Goal: Transaction & Acquisition: Purchase product/service

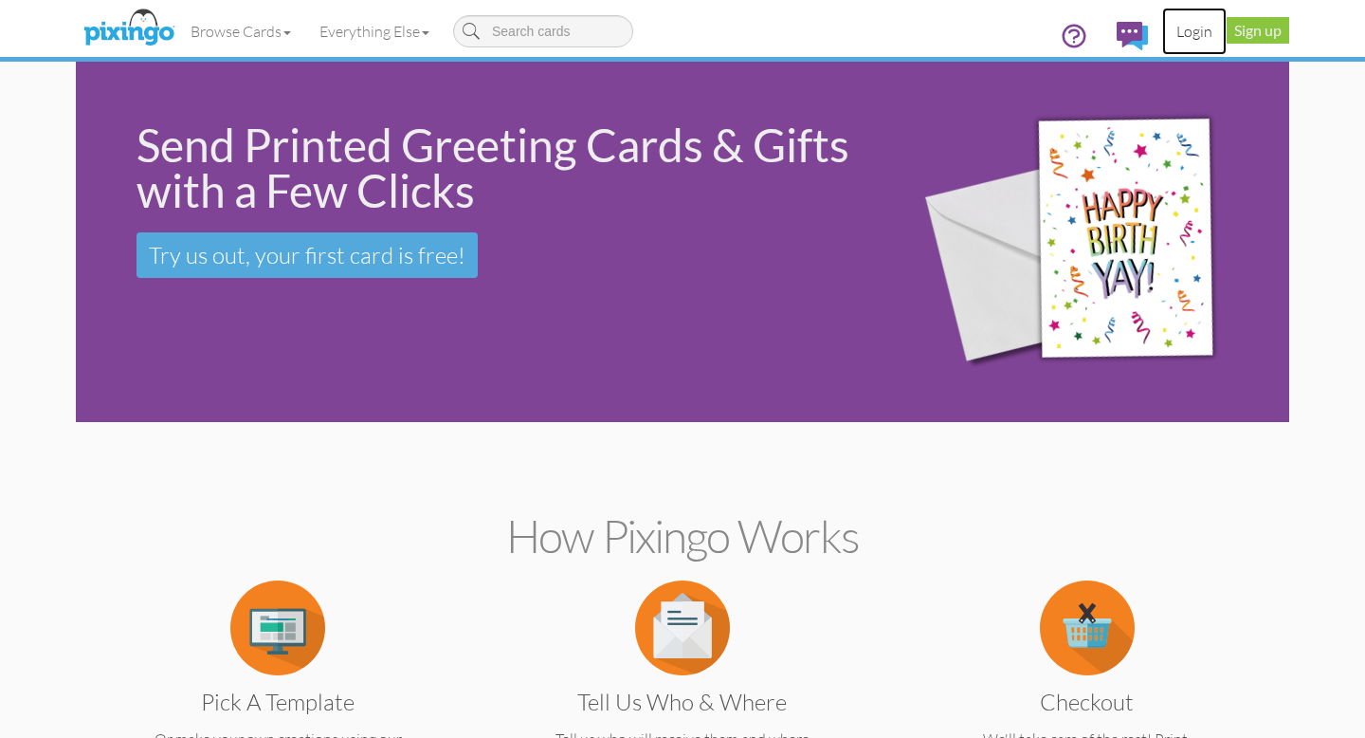
click at [1201, 31] on link "Login" at bounding box center [1194, 31] width 64 height 47
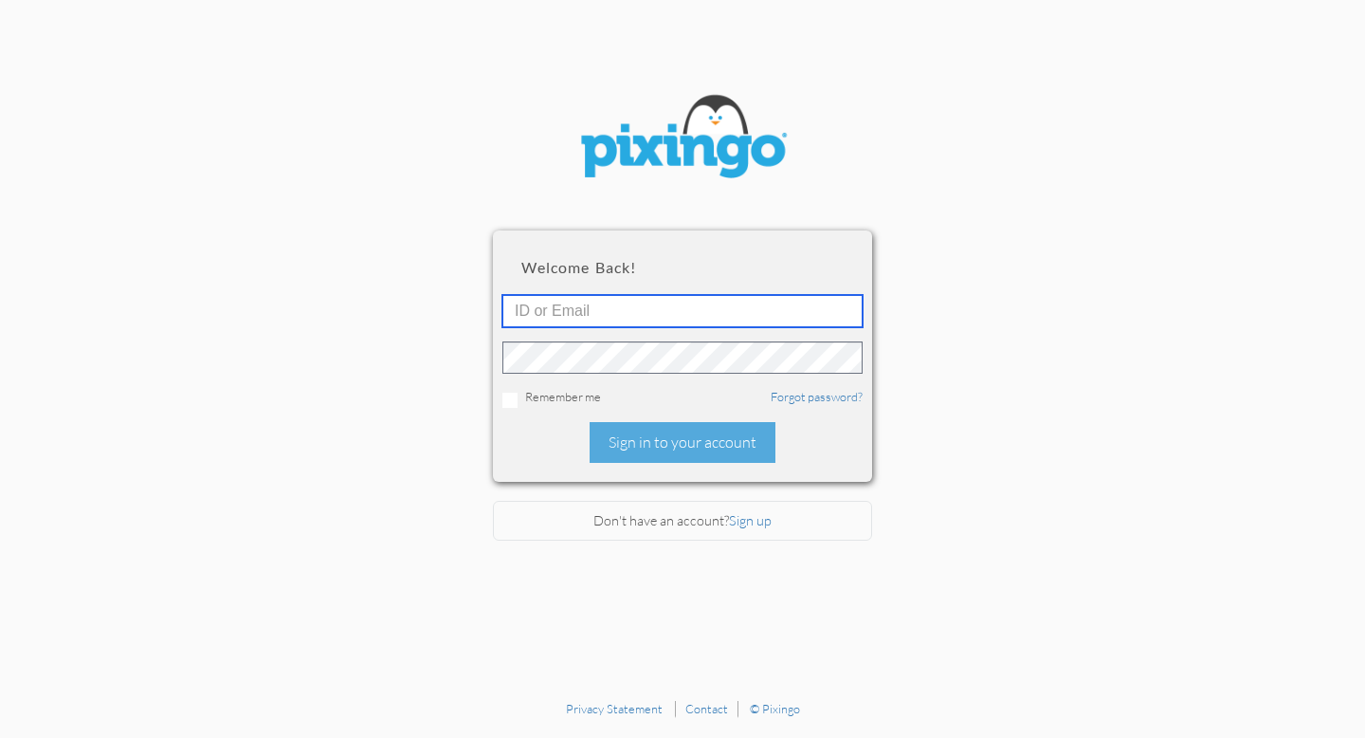
type input "[EMAIL_ADDRESS][DOMAIN_NAME]"
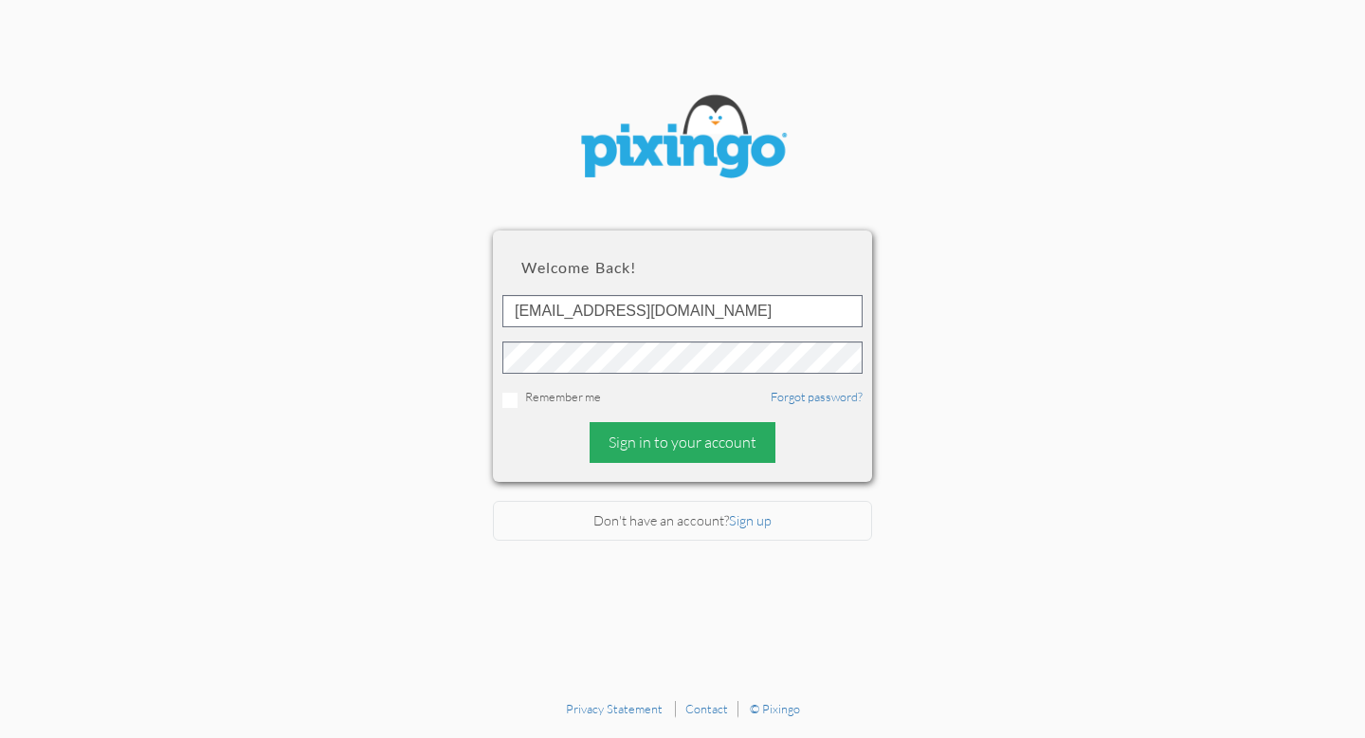
click at [654, 442] on div "Sign in to your account" at bounding box center [683, 442] width 186 height 41
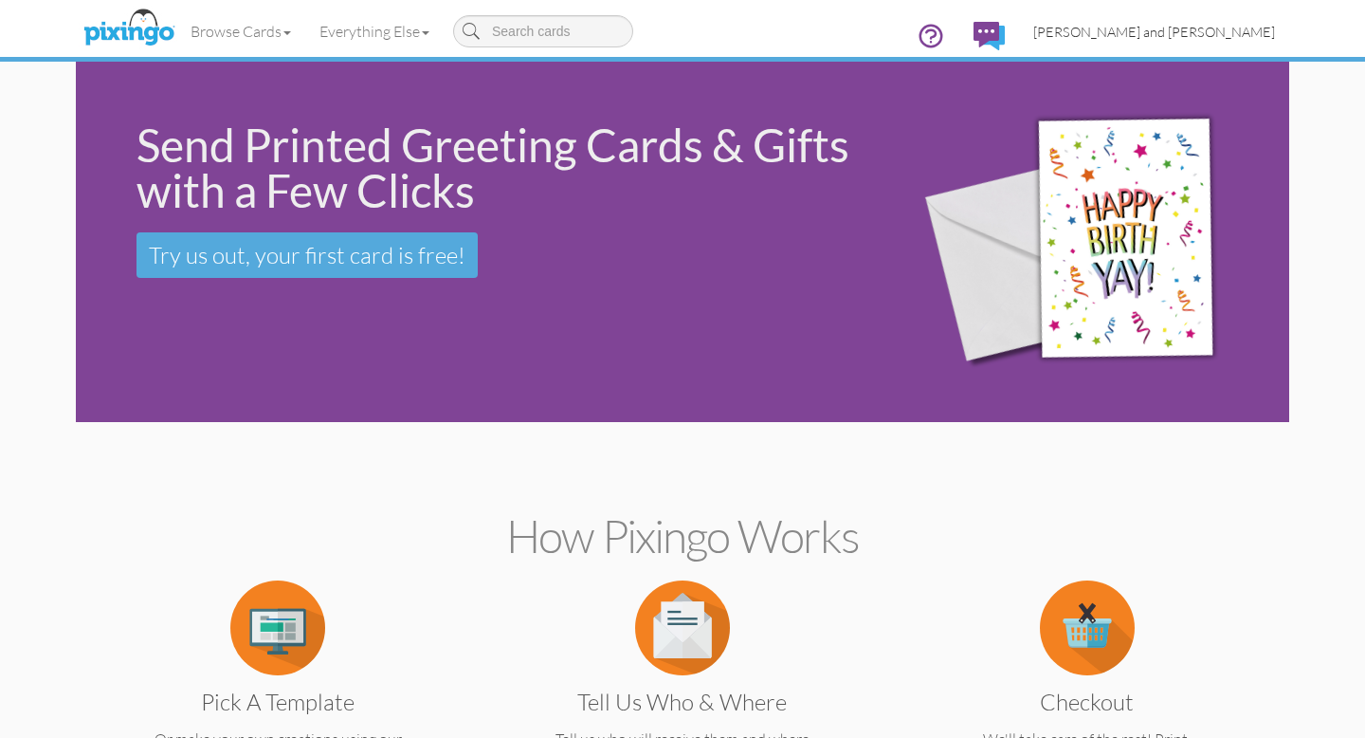
click at [1188, 28] on span "[PERSON_NAME] and [PERSON_NAME]" at bounding box center [1154, 32] width 242 height 16
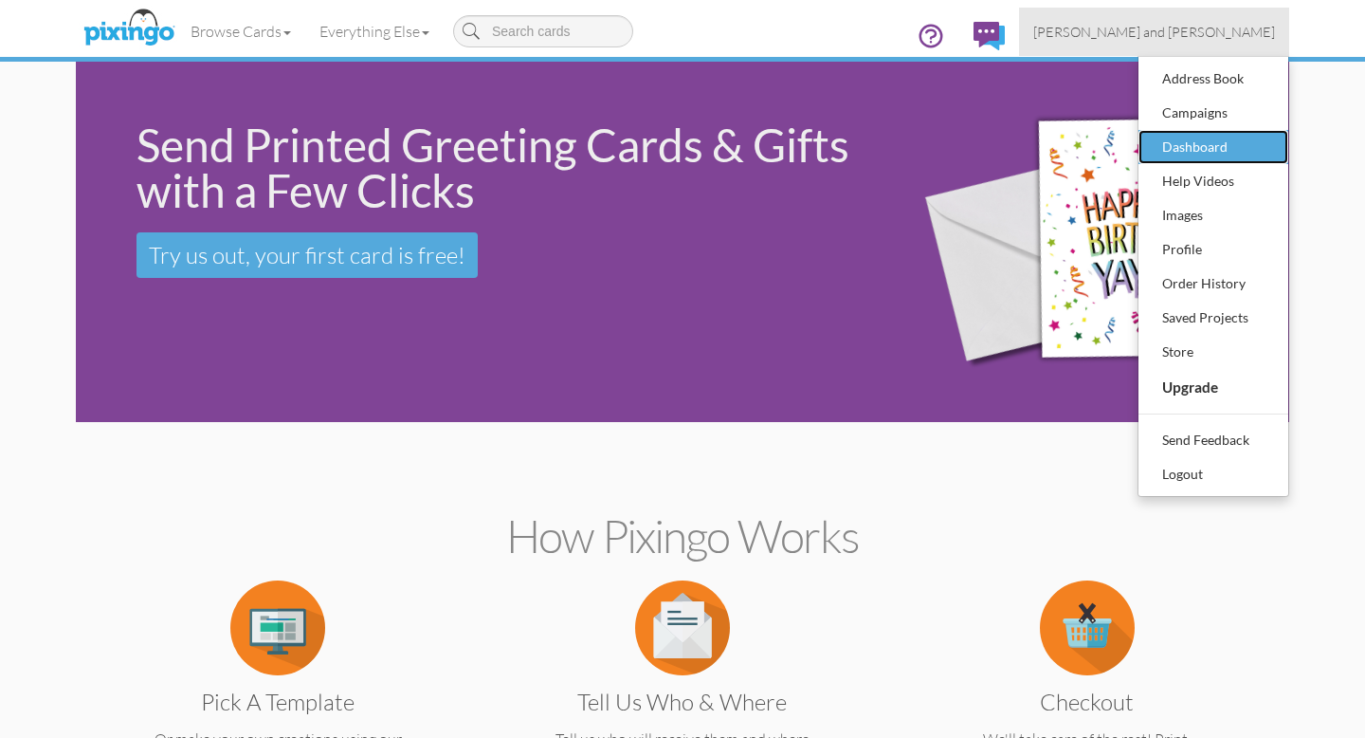
click at [1186, 142] on div "Dashboard" at bounding box center [1214, 147] width 112 height 28
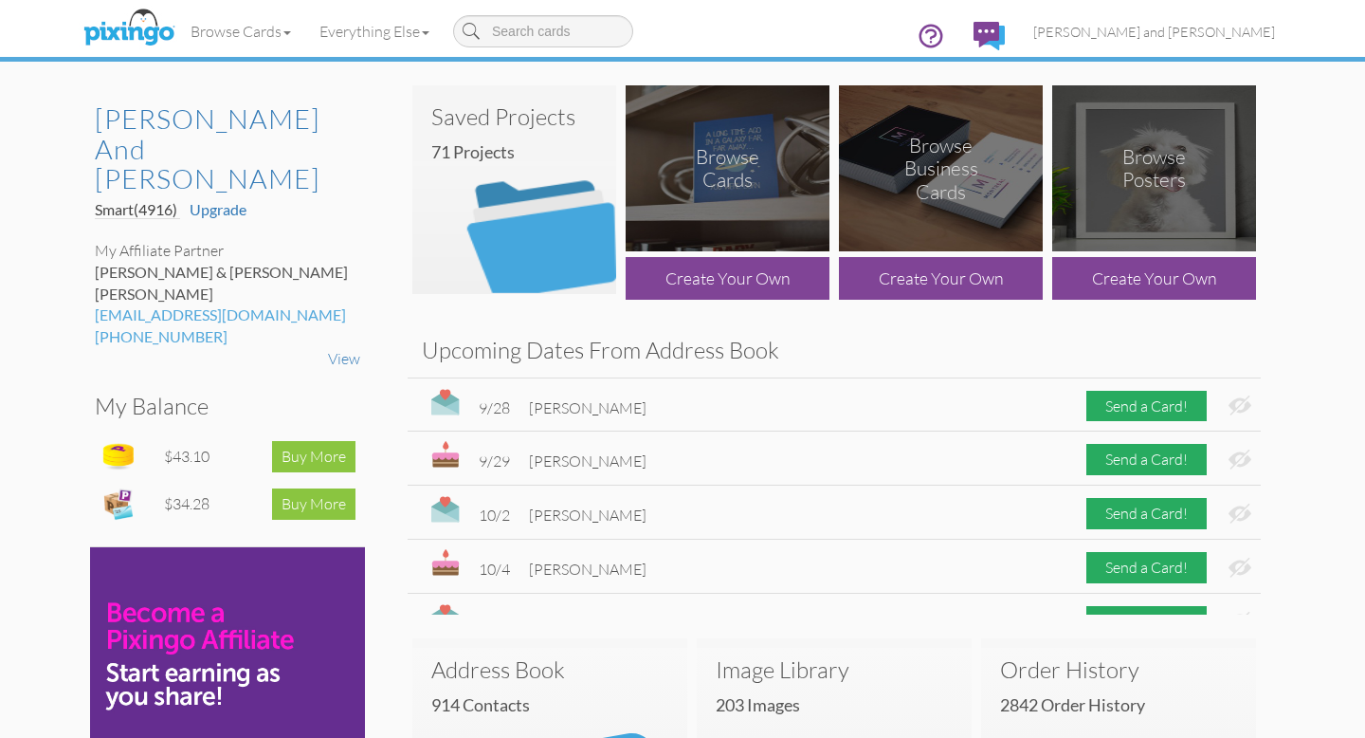
click at [534, 232] on img at bounding box center [514, 189] width 204 height 209
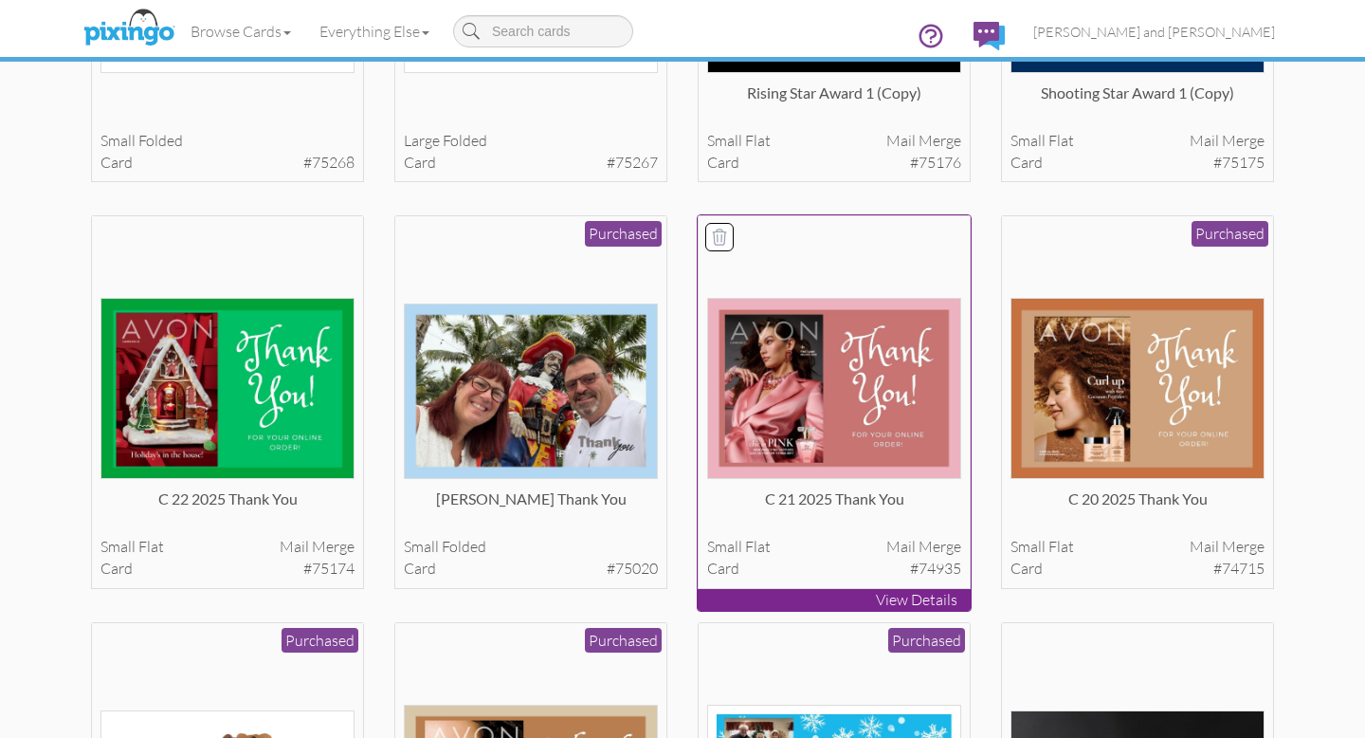
scroll to position [381, 0]
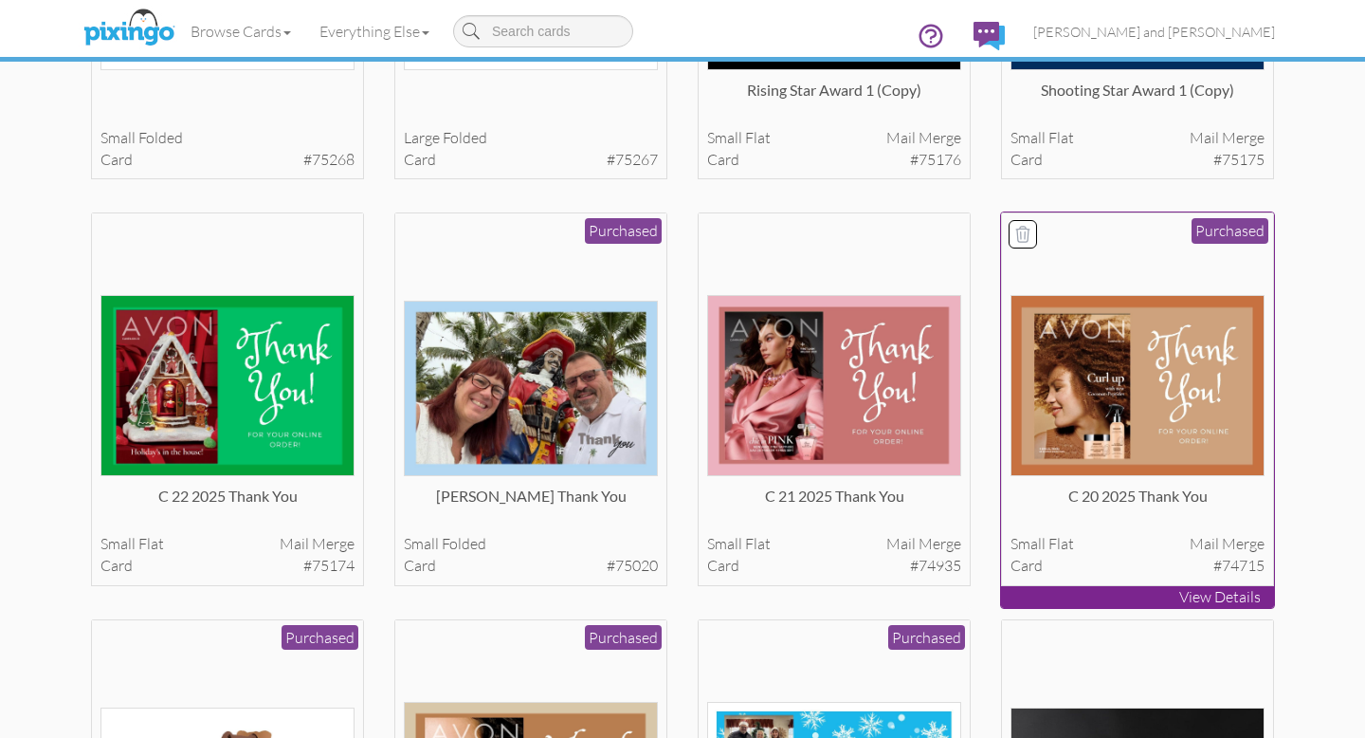
click at [1162, 374] on img at bounding box center [1138, 385] width 255 height 181
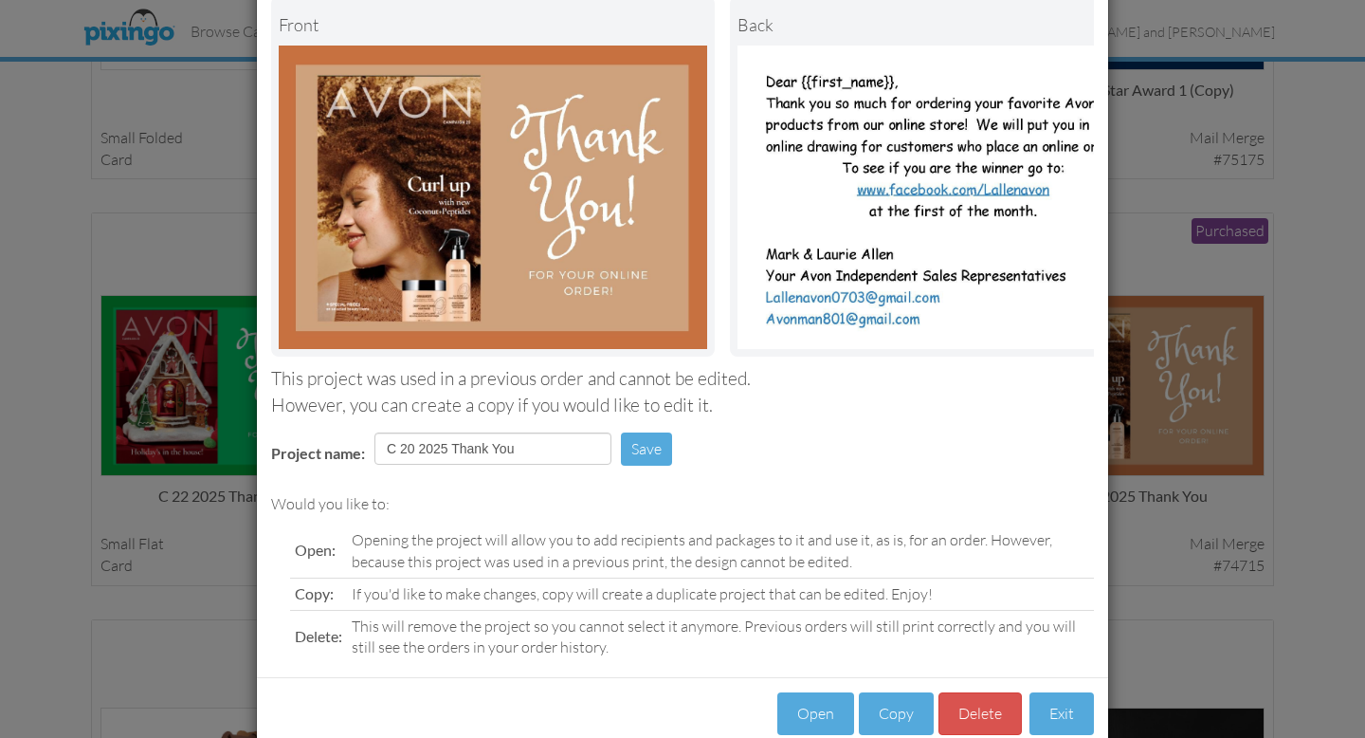
scroll to position [150, 0]
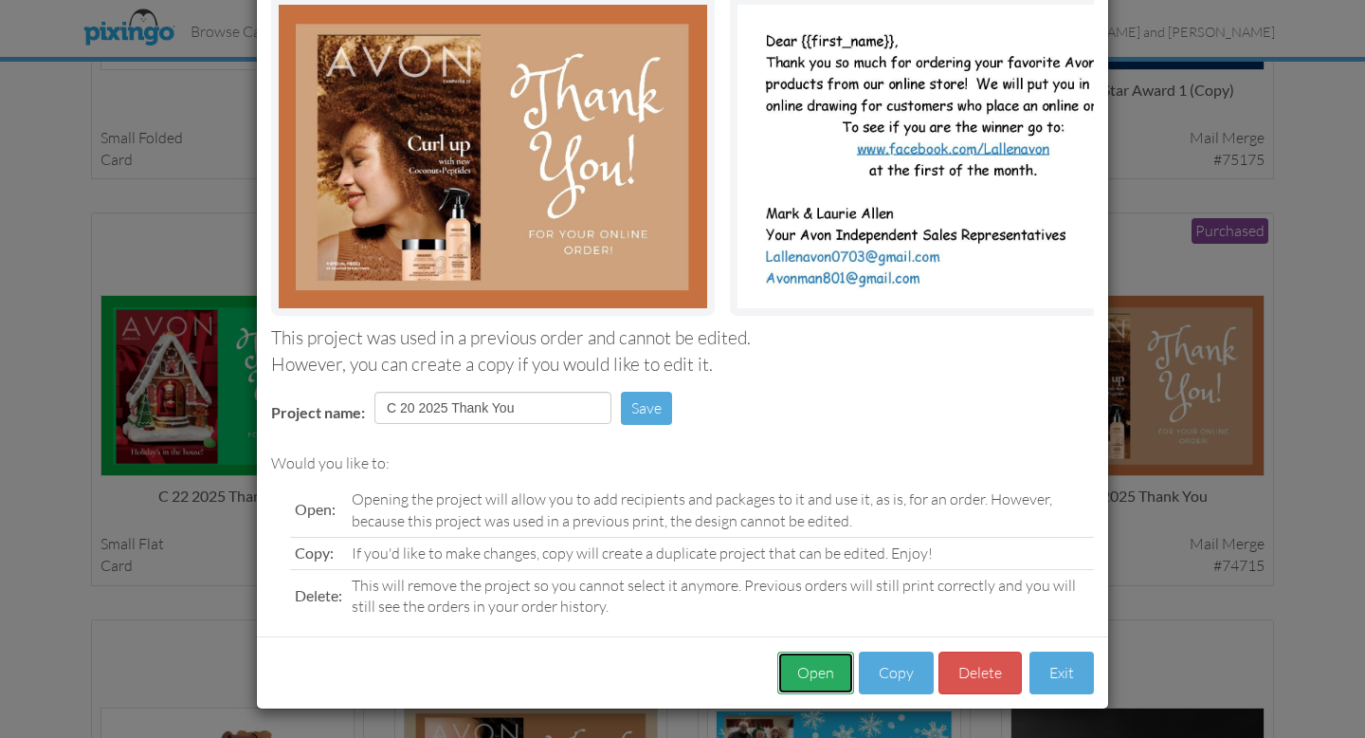
click at [810, 671] on button "Open" at bounding box center [815, 672] width 77 height 43
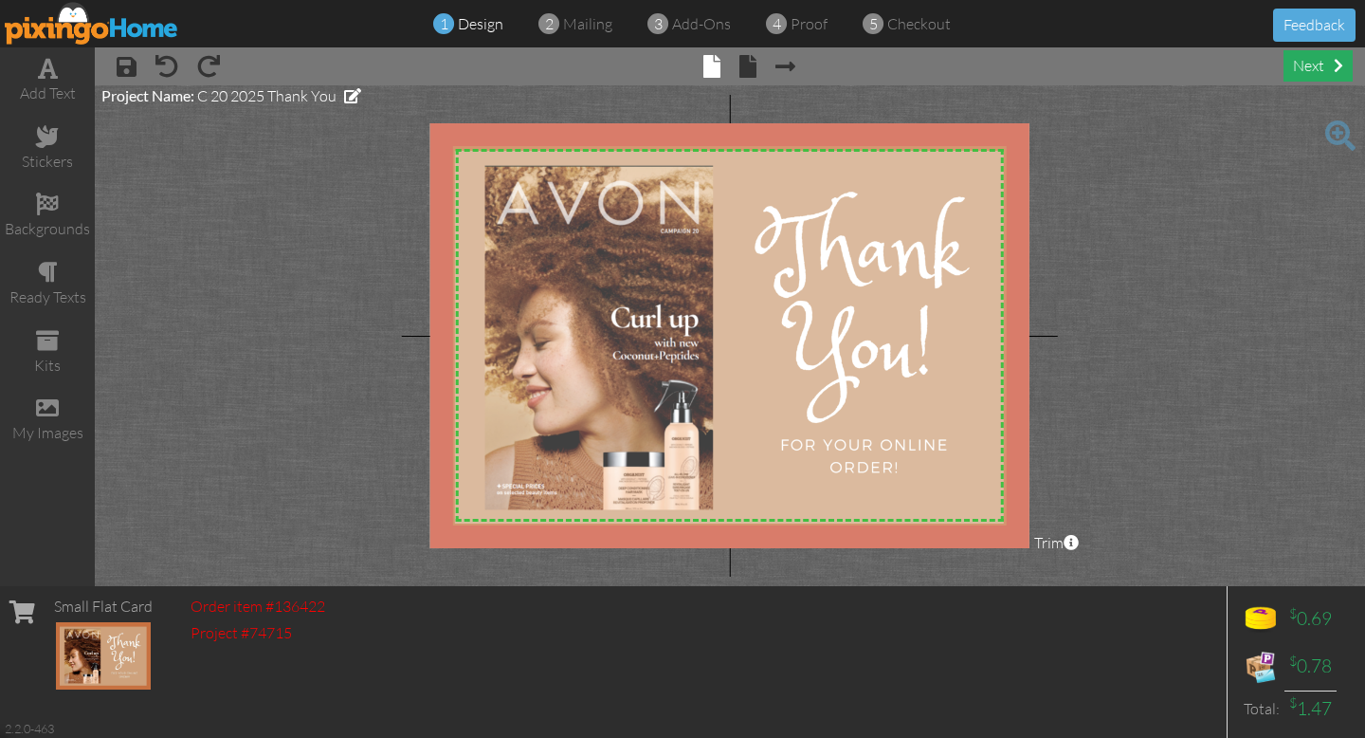
click at [1302, 61] on div "next" at bounding box center [1318, 65] width 69 height 31
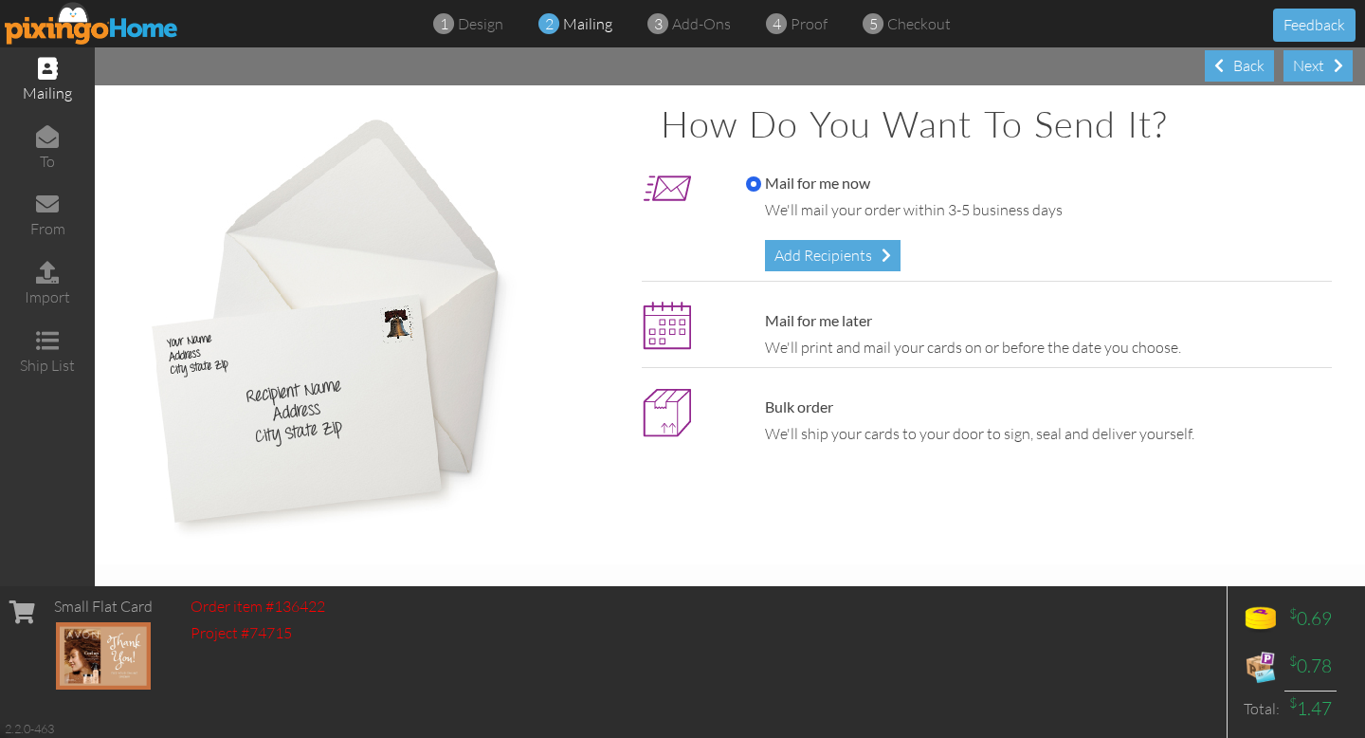
click at [830, 265] on div "Add Recipients" at bounding box center [833, 255] width 136 height 31
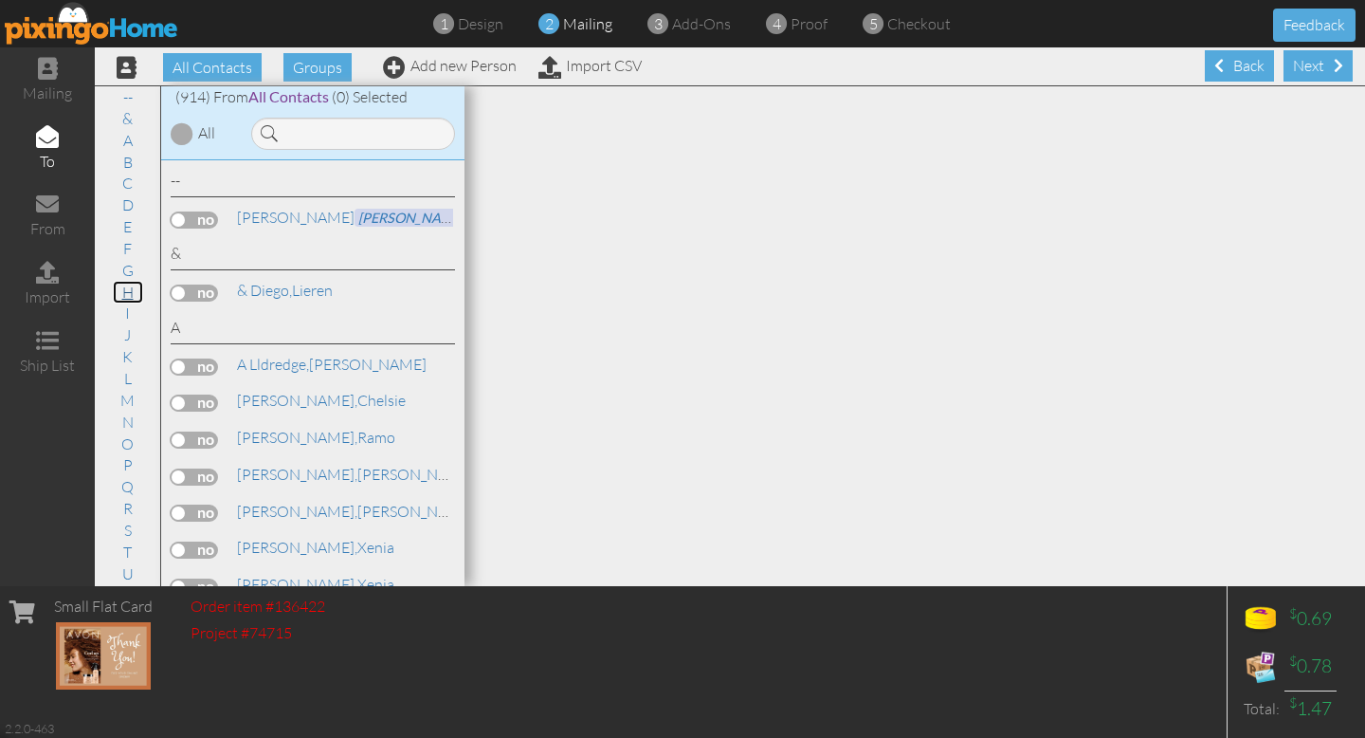
click at [129, 289] on link "H" at bounding box center [128, 292] width 30 height 23
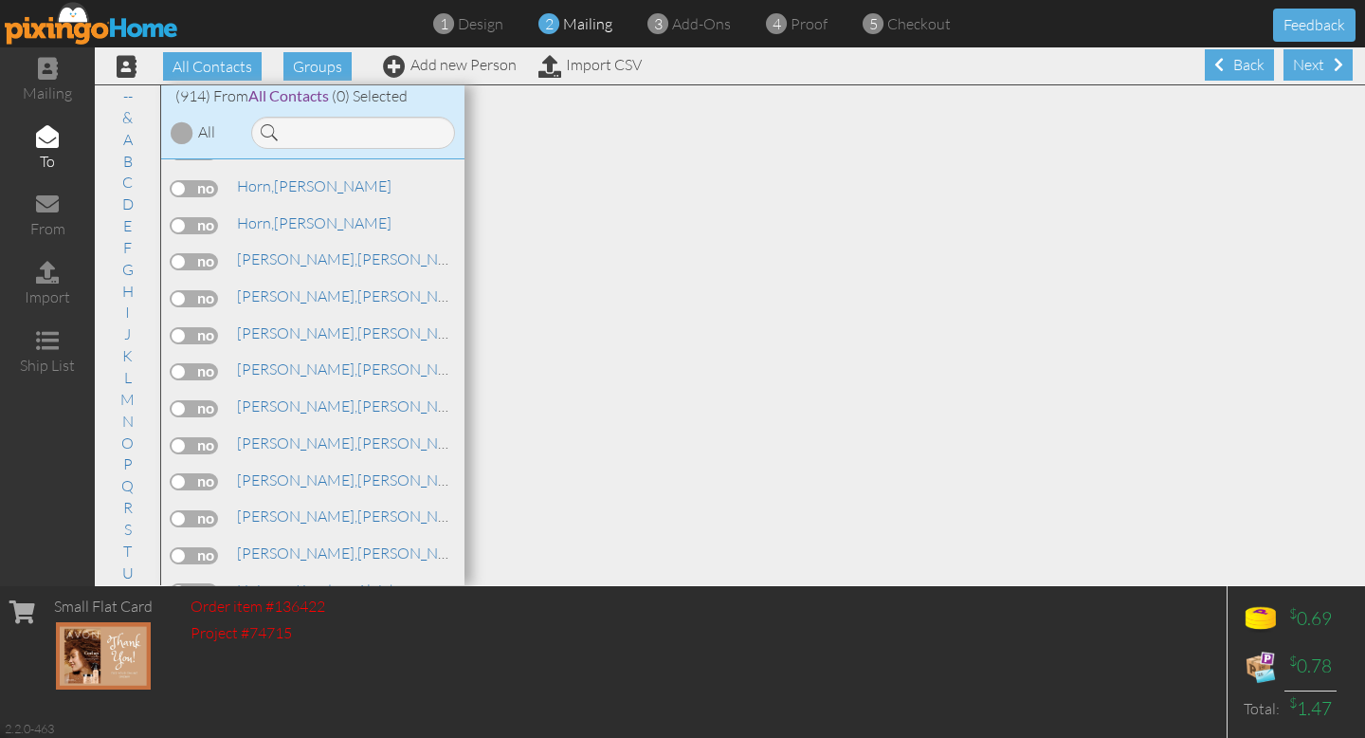
scroll to position [14058, 0]
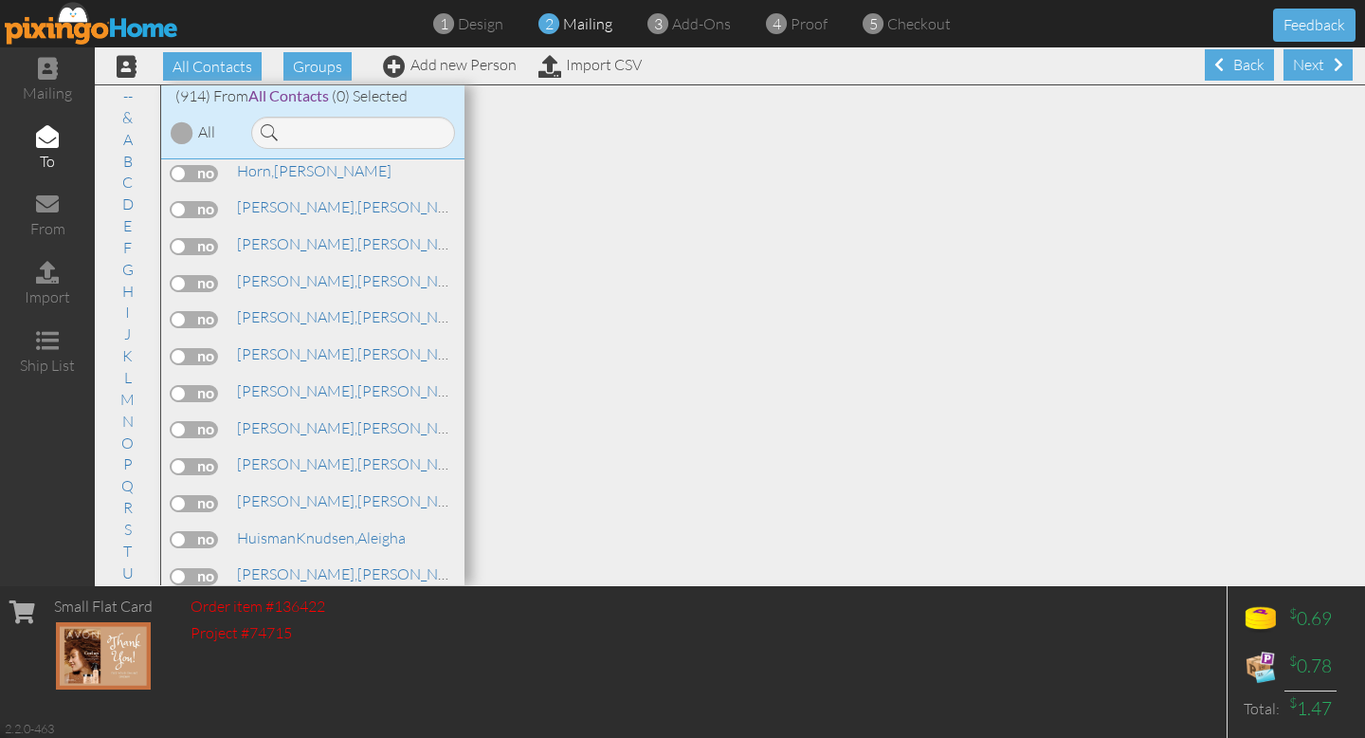
click at [199, 642] on label at bounding box center [194, 650] width 47 height 17
click at [0, 0] on input "checkbox" at bounding box center [0, 0] width 0 height 0
click at [1314, 62] on div "Next" at bounding box center [1318, 64] width 69 height 31
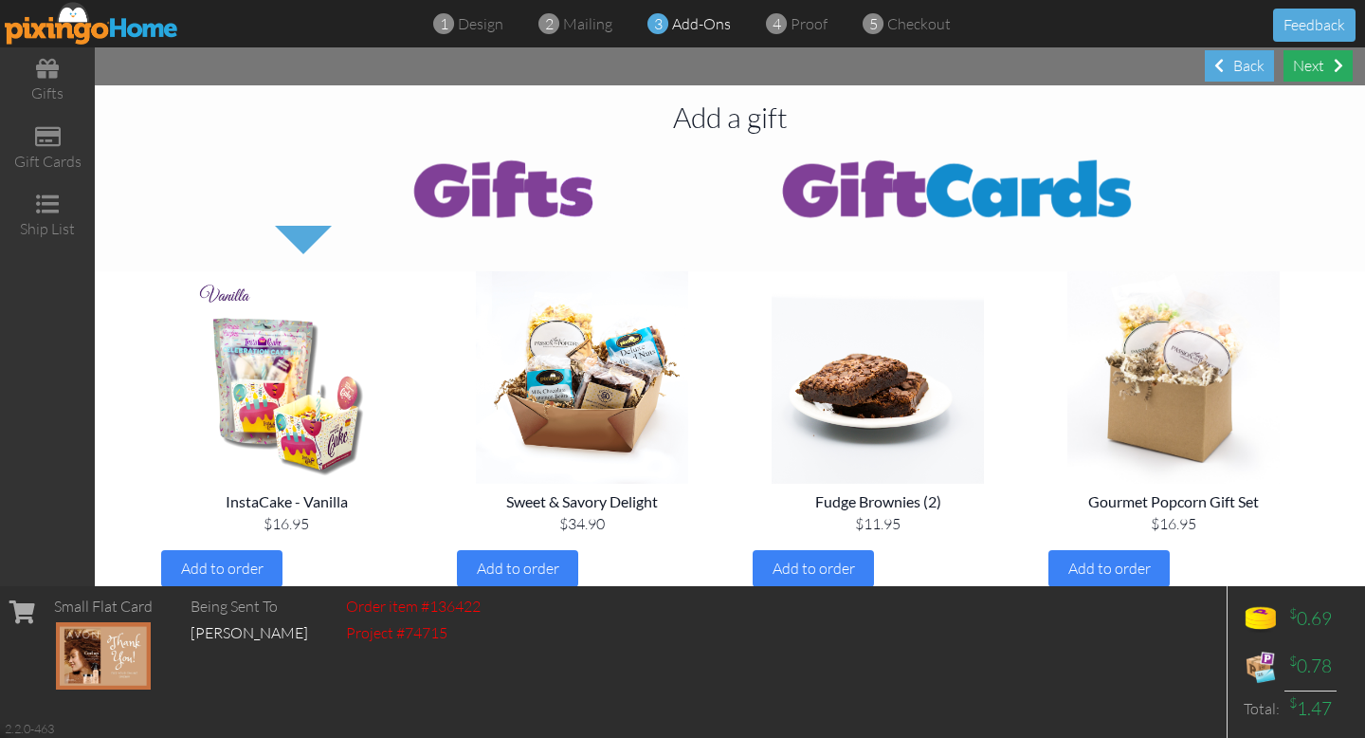
click at [1314, 62] on div "Next" at bounding box center [1318, 65] width 69 height 31
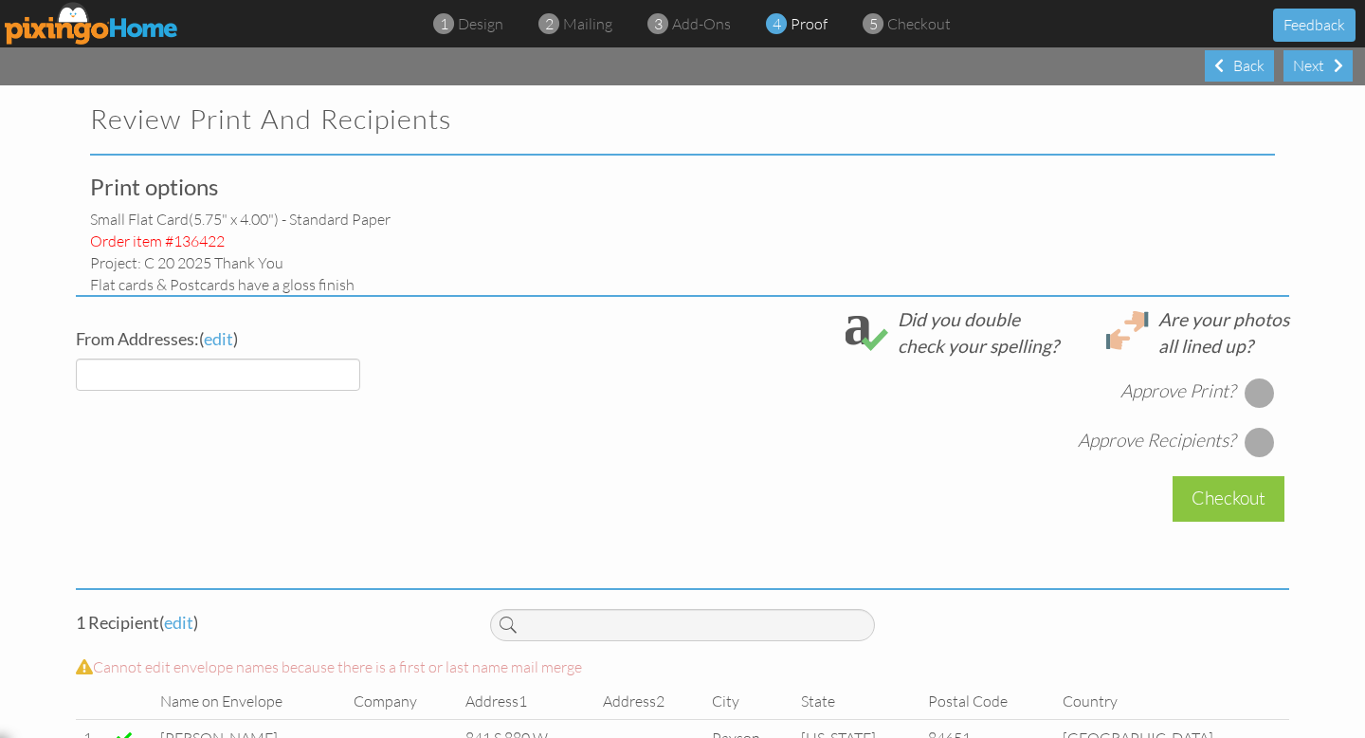
select select "object:4341"
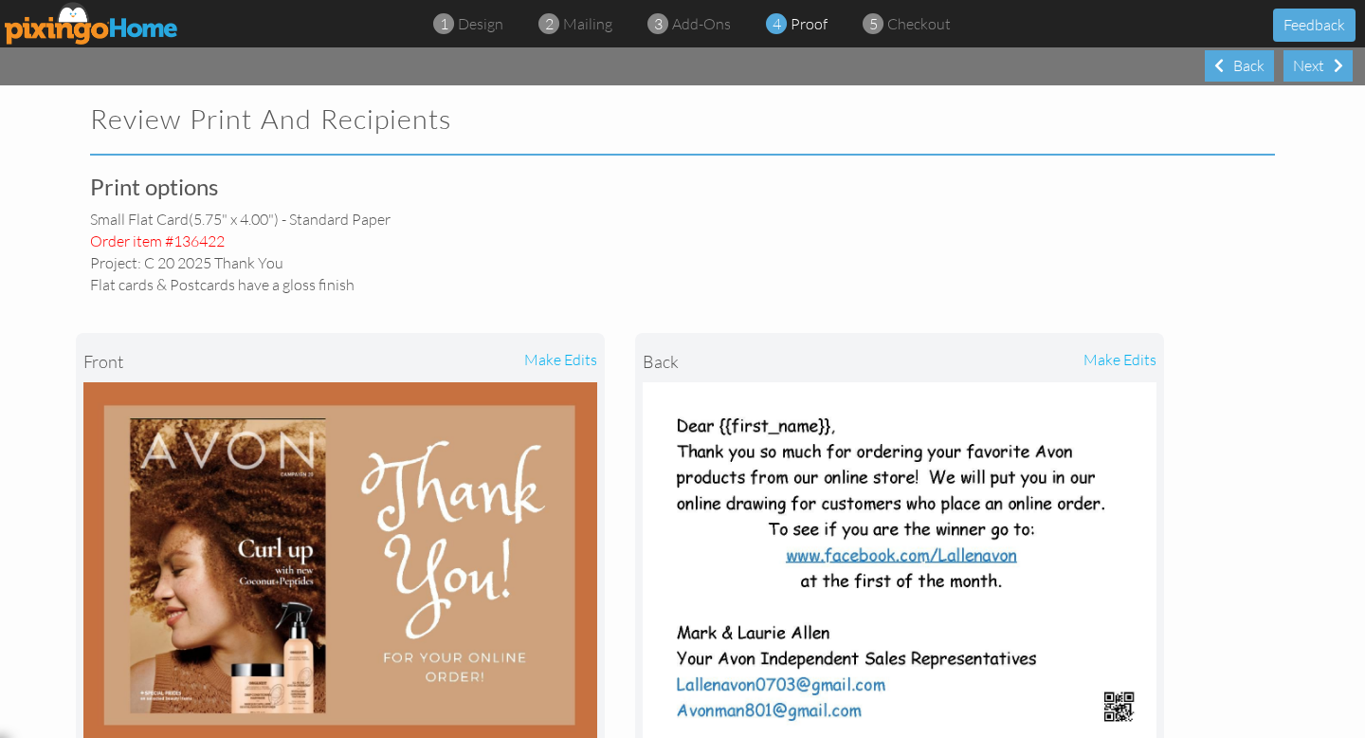
click at [1255, 392] on div "front make edits back make edits" at bounding box center [683, 543] width 1214 height 497
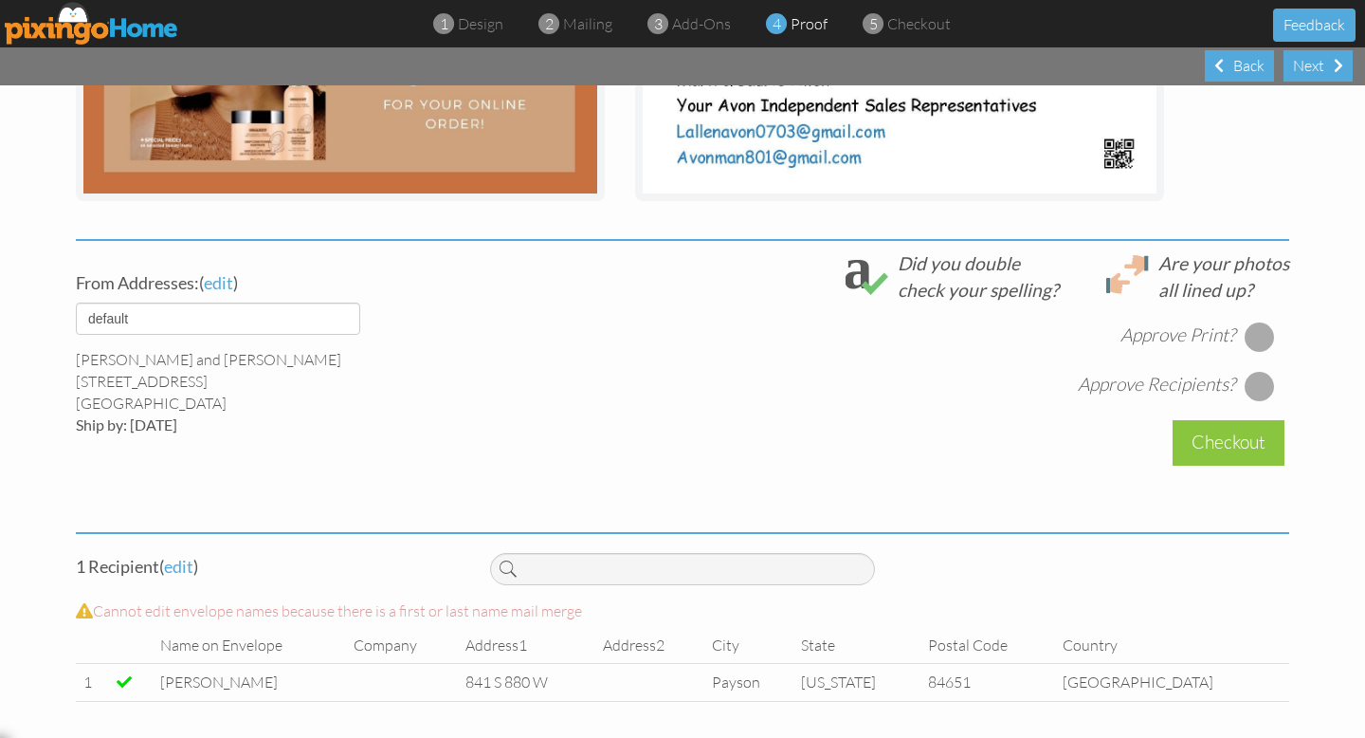
scroll to position [555, 0]
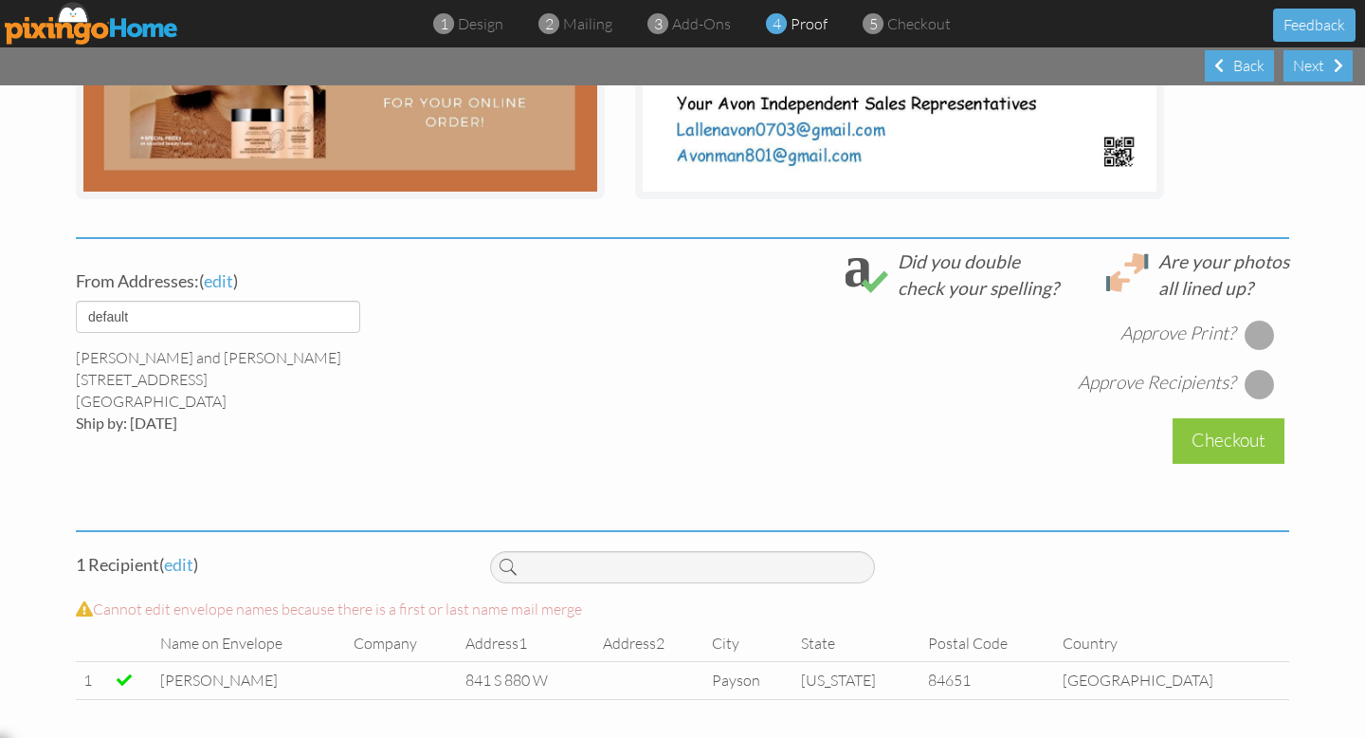
drag, startPoint x: 1260, startPoint y: 334, endPoint x: 1257, endPoint y: 372, distance: 38.0
click at [1260, 334] on div at bounding box center [1260, 334] width 30 height 30
click at [1258, 388] on div at bounding box center [1260, 384] width 30 height 30
click at [1233, 441] on div "Checkout" at bounding box center [1229, 440] width 112 height 45
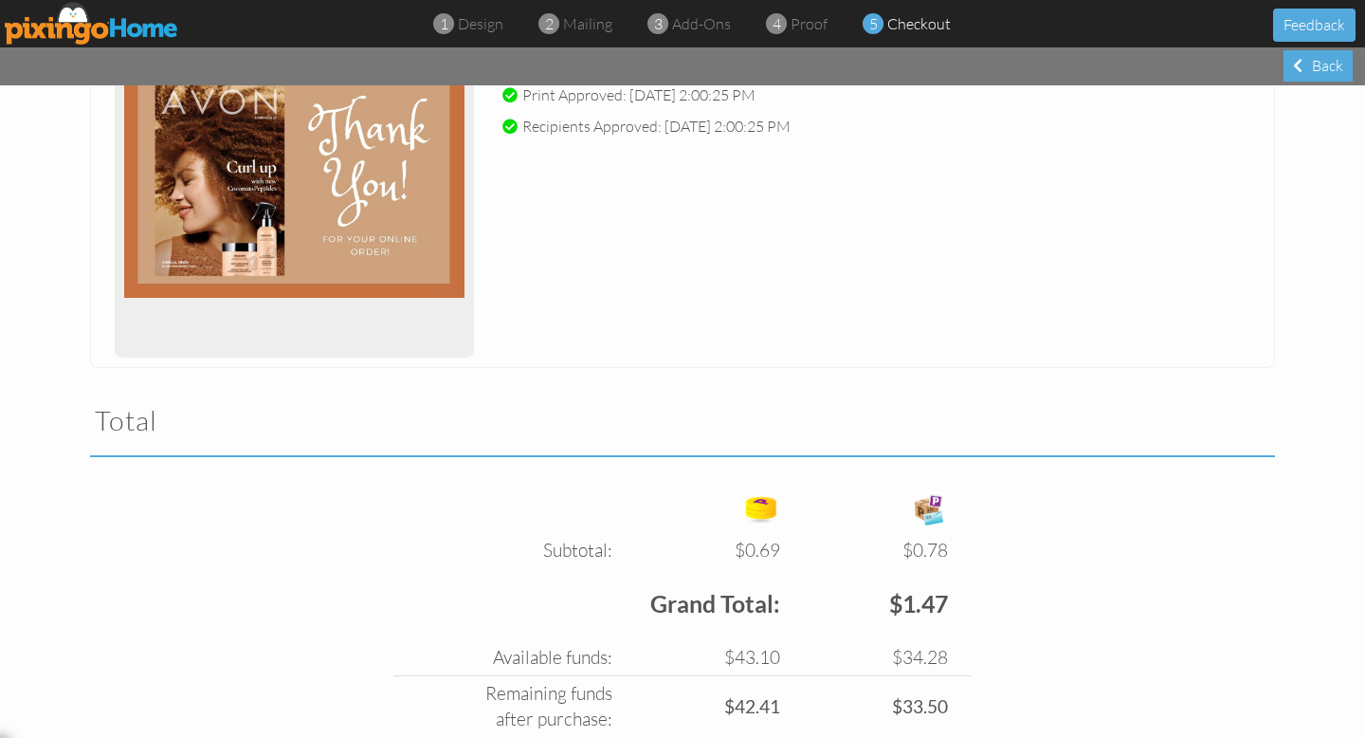
scroll to position [465, 0]
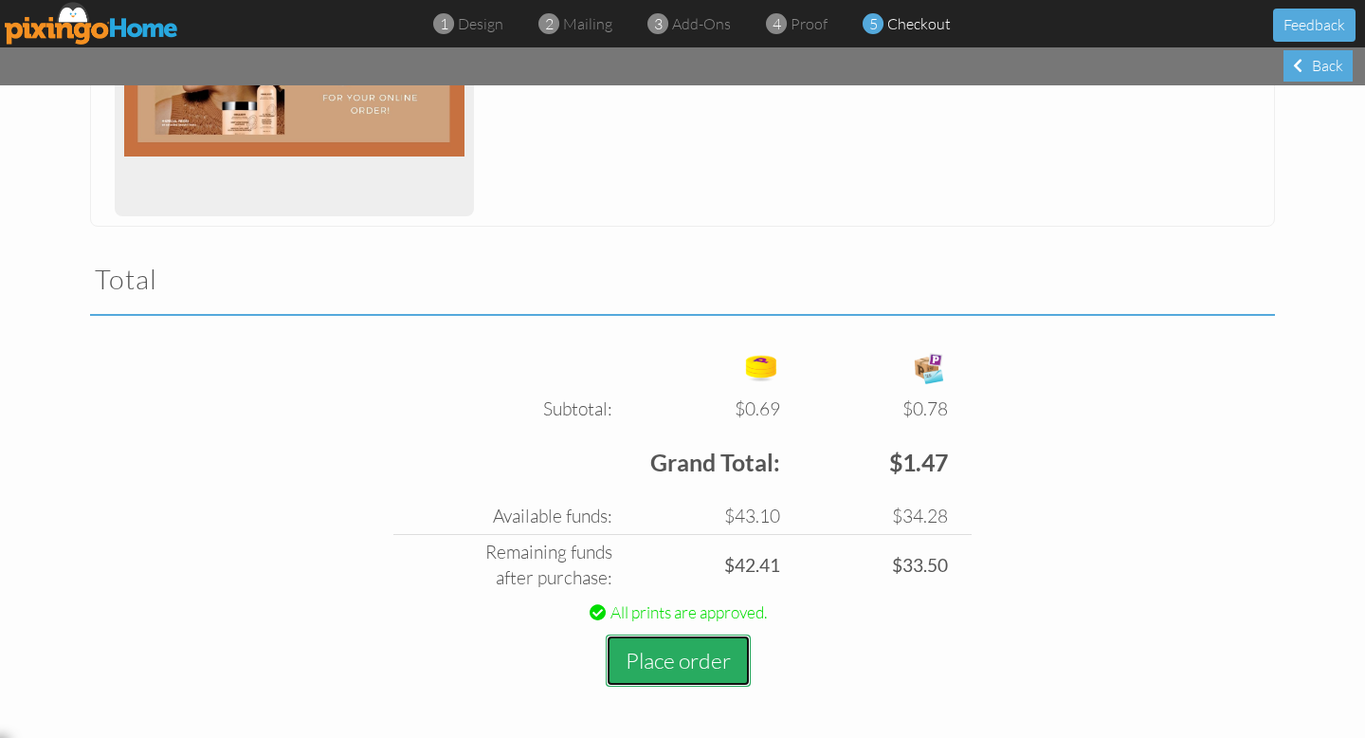
click at [674, 650] on button "Place order" at bounding box center [678, 660] width 145 height 52
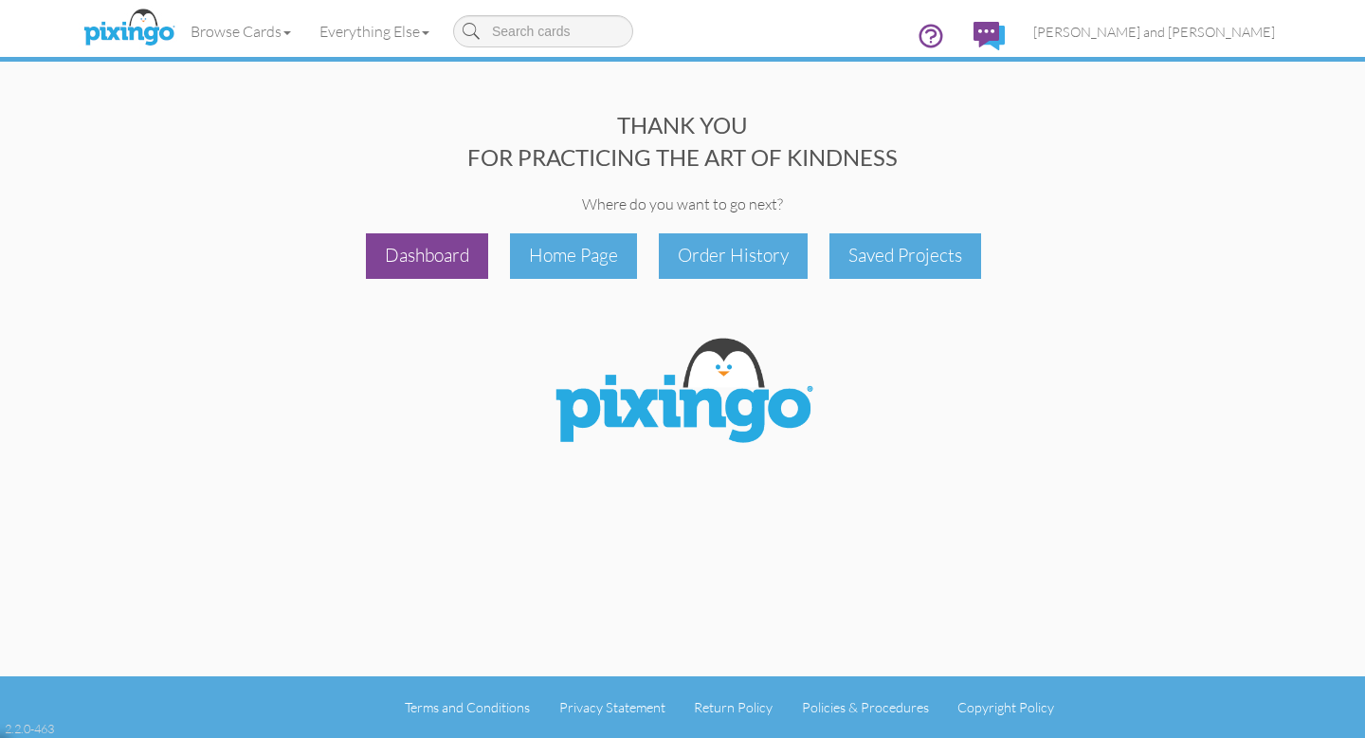
click at [454, 256] on div "Dashboard" at bounding box center [427, 255] width 122 height 45
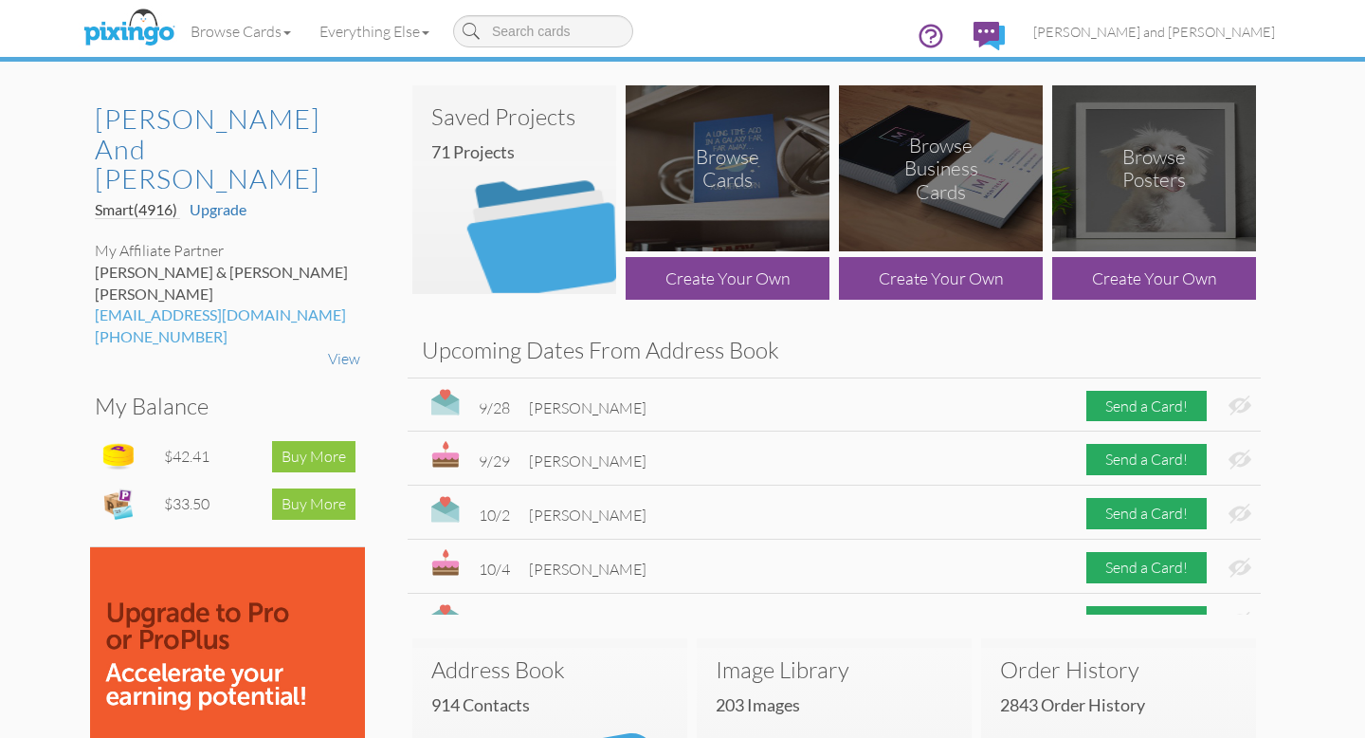
click at [527, 272] on img at bounding box center [514, 189] width 204 height 209
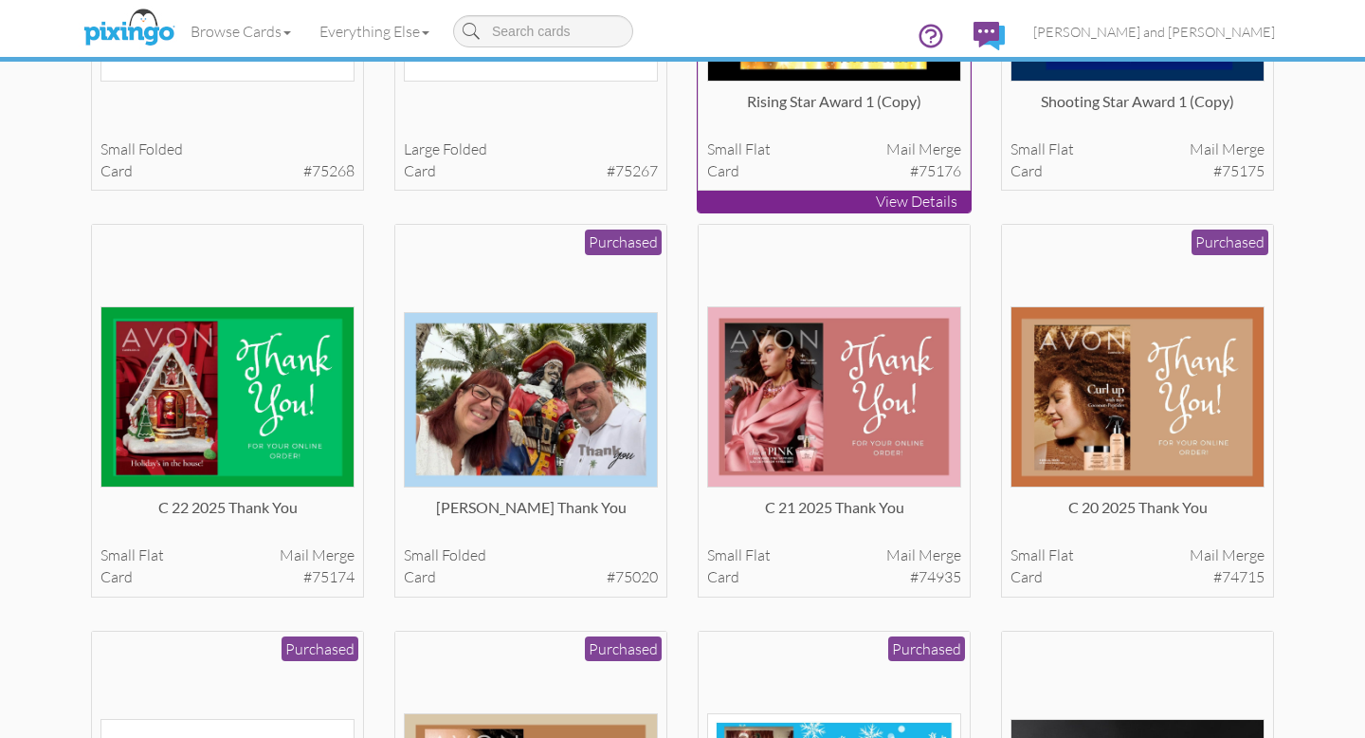
scroll to position [368, 0]
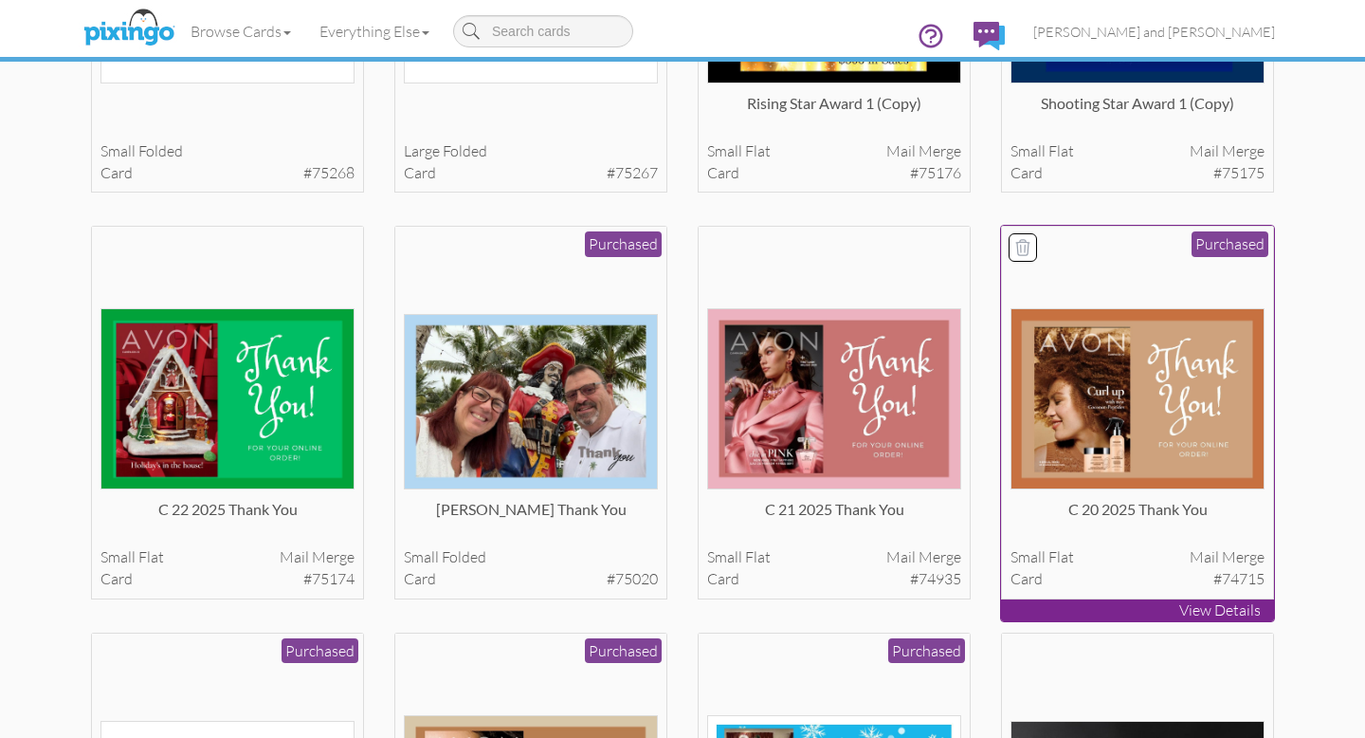
click at [1083, 374] on img at bounding box center [1138, 398] width 255 height 181
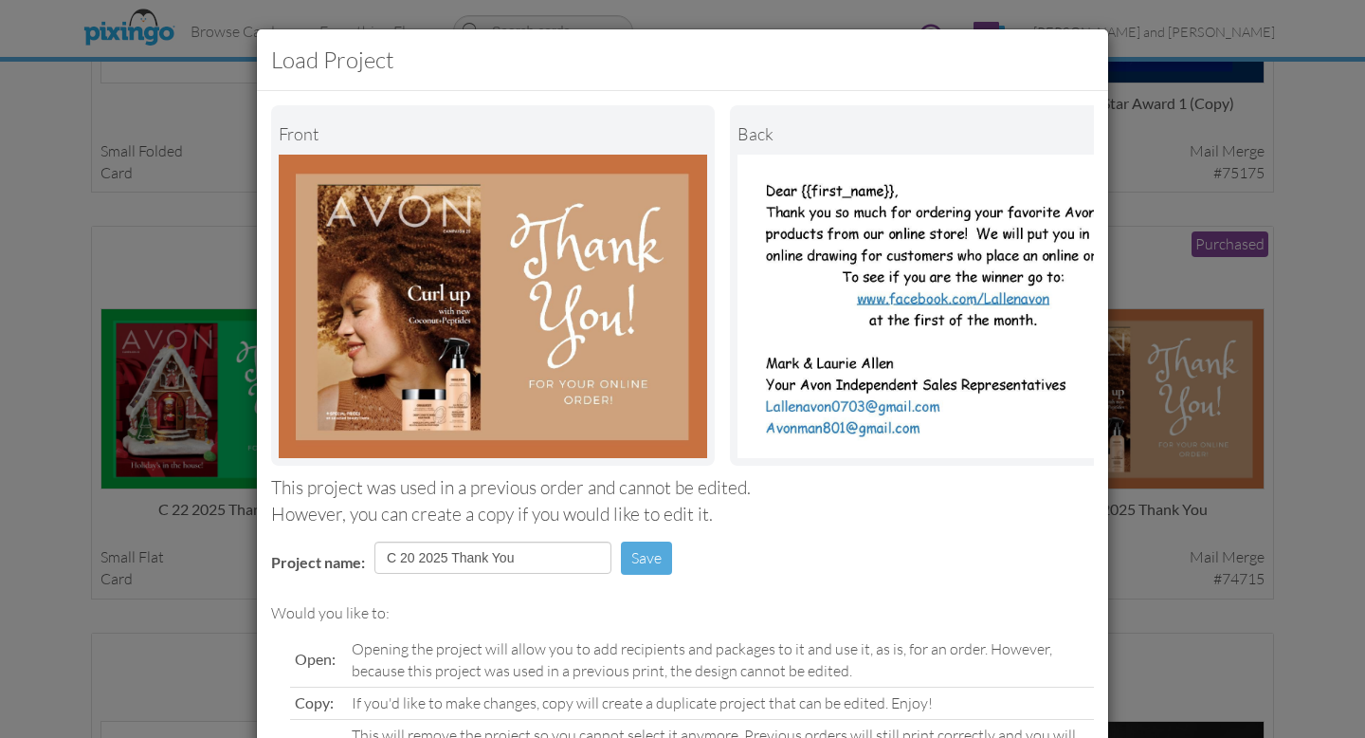
scroll to position [150, 0]
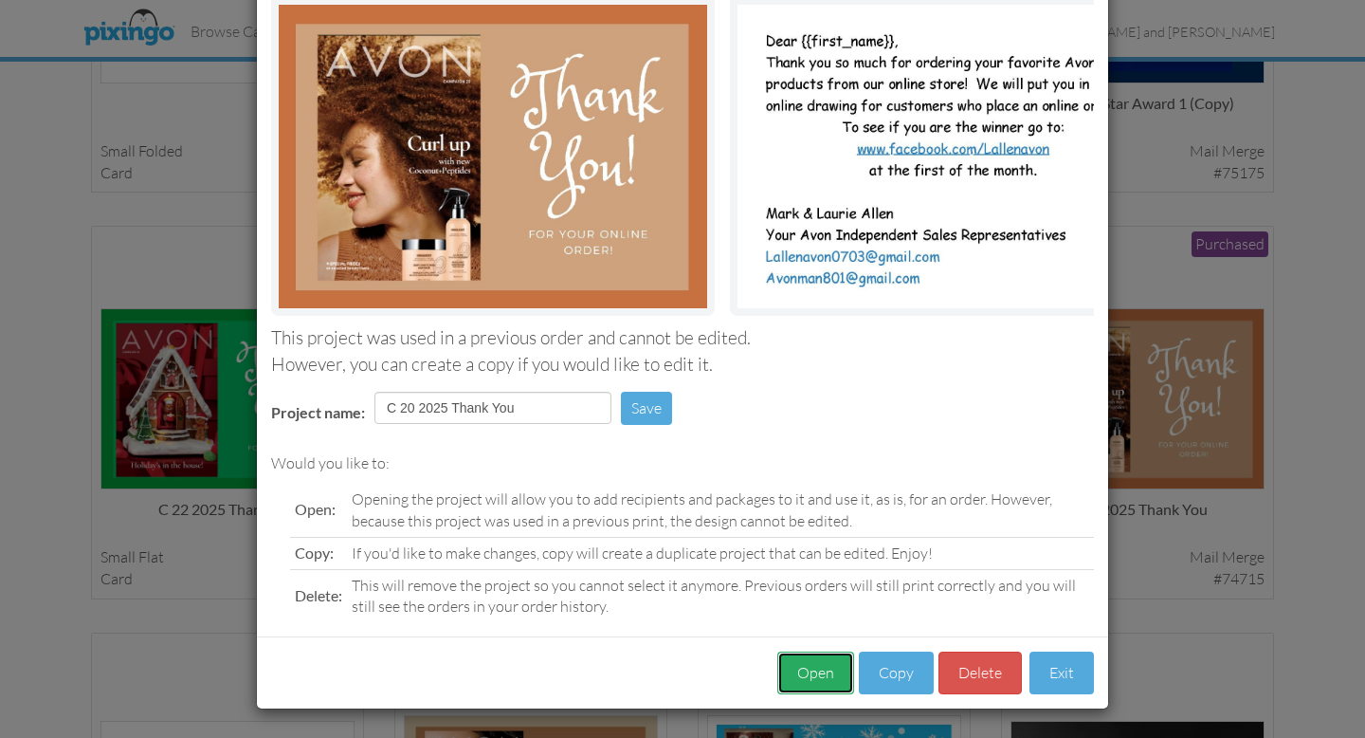
click at [825, 673] on button "Open" at bounding box center [815, 672] width 77 height 43
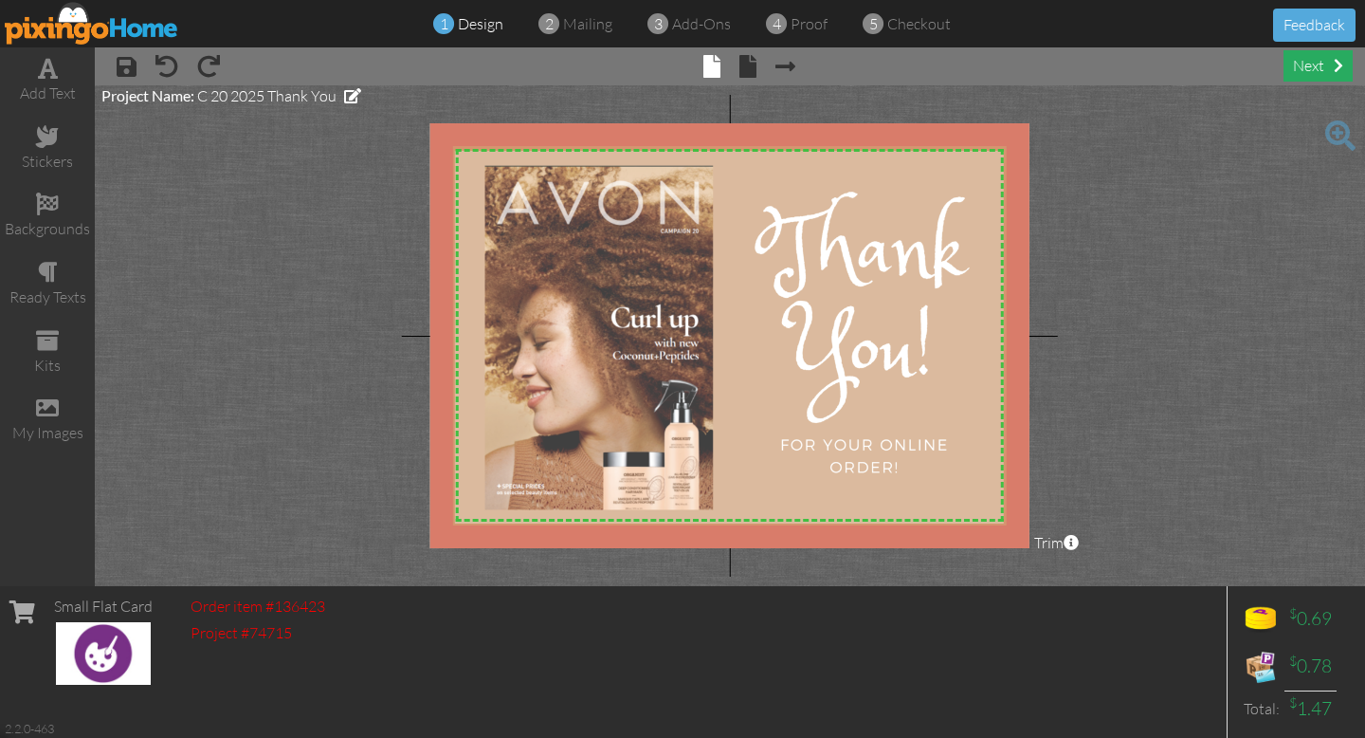
click at [1323, 64] on div "next" at bounding box center [1318, 65] width 69 height 31
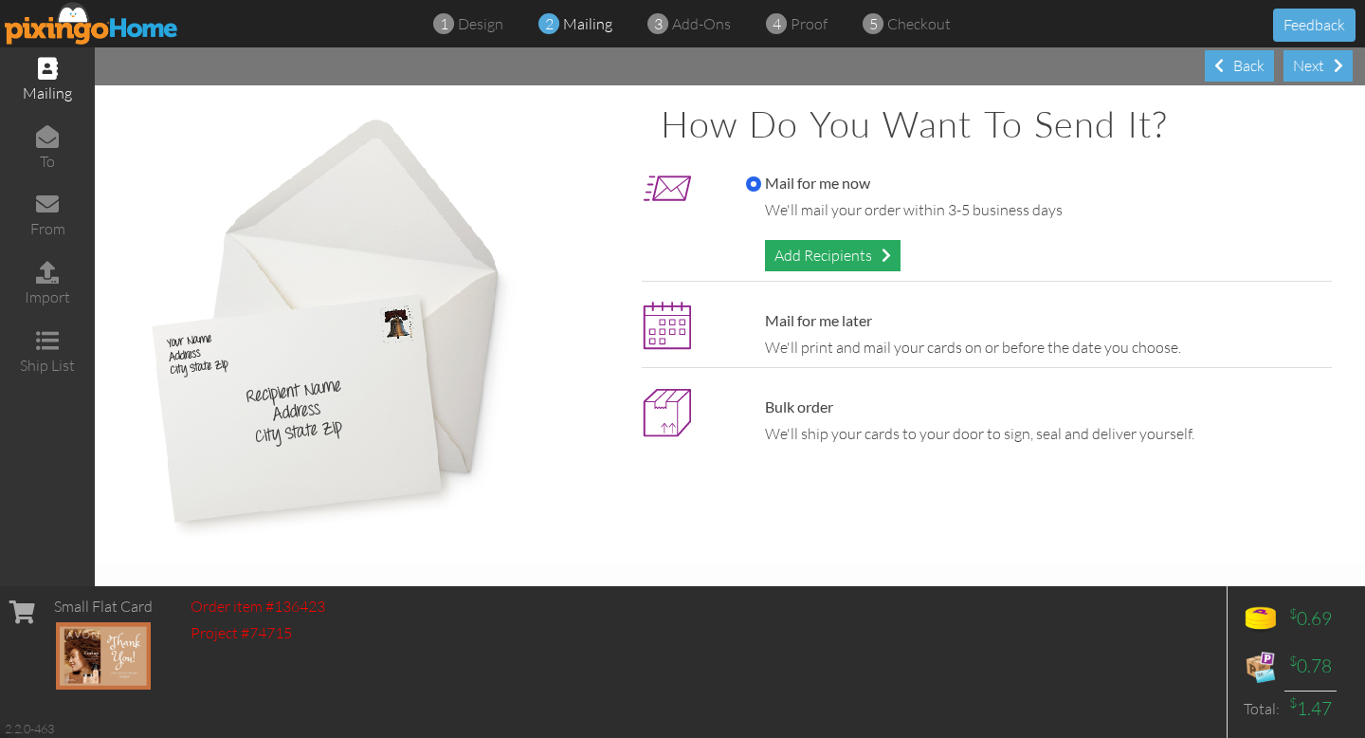
click at [814, 254] on div "Add Recipients" at bounding box center [833, 255] width 136 height 31
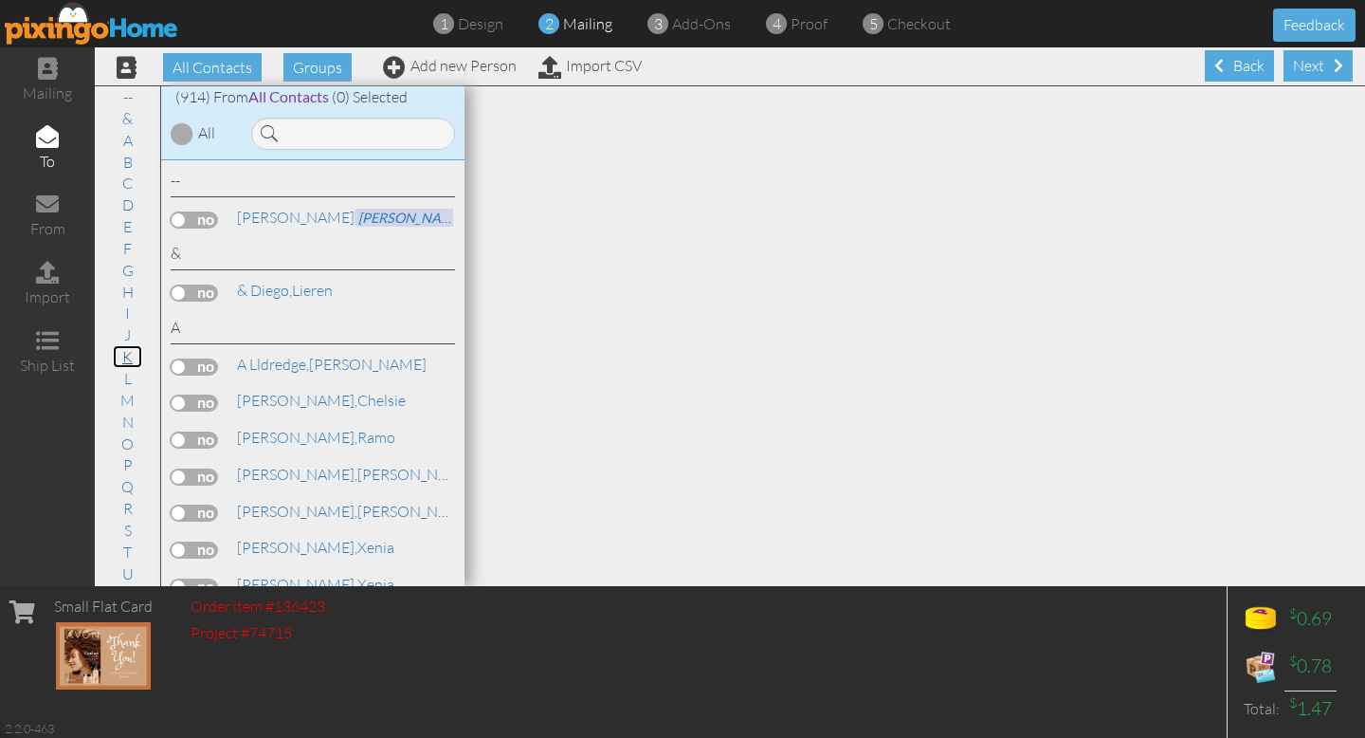
click at [132, 356] on link "K" at bounding box center [127, 356] width 29 height 23
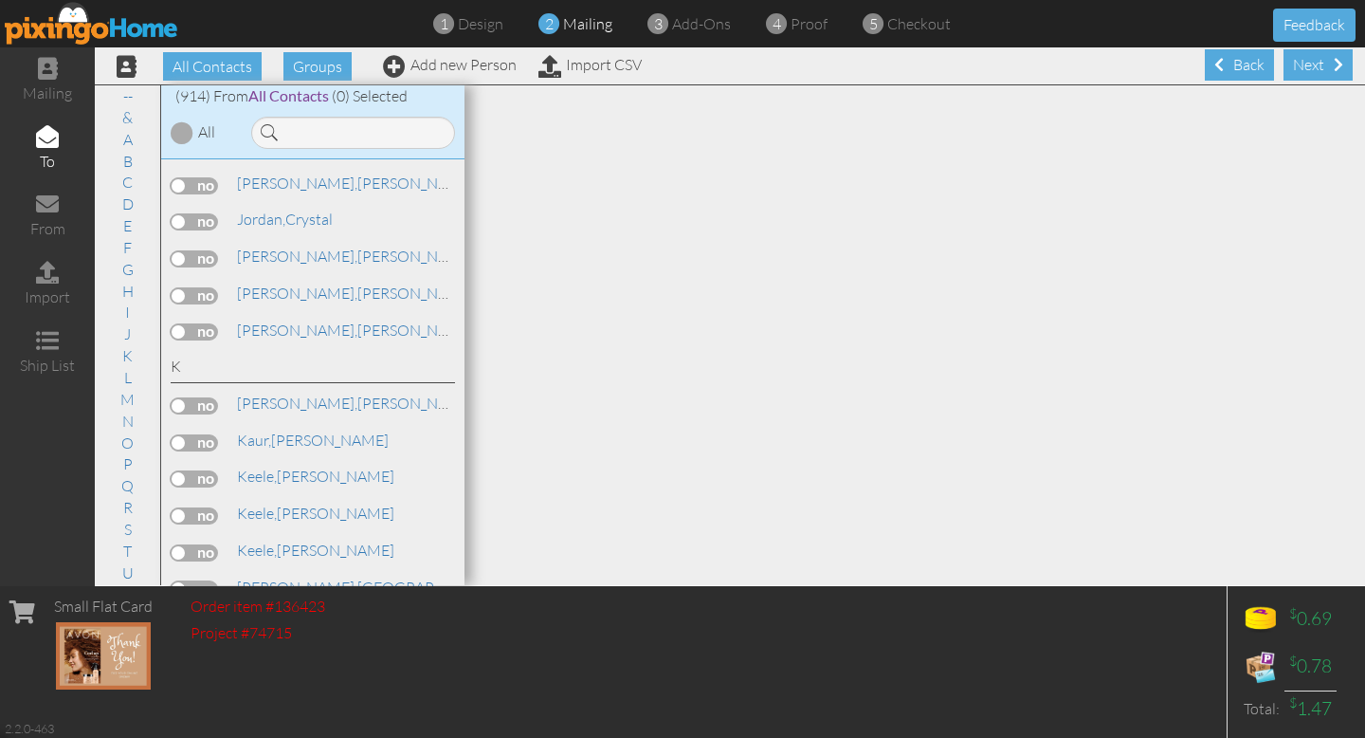
click at [183, 507] on label at bounding box center [194, 515] width 47 height 17
click at [0, 0] on input "checkbox" at bounding box center [0, 0] width 0 height 0
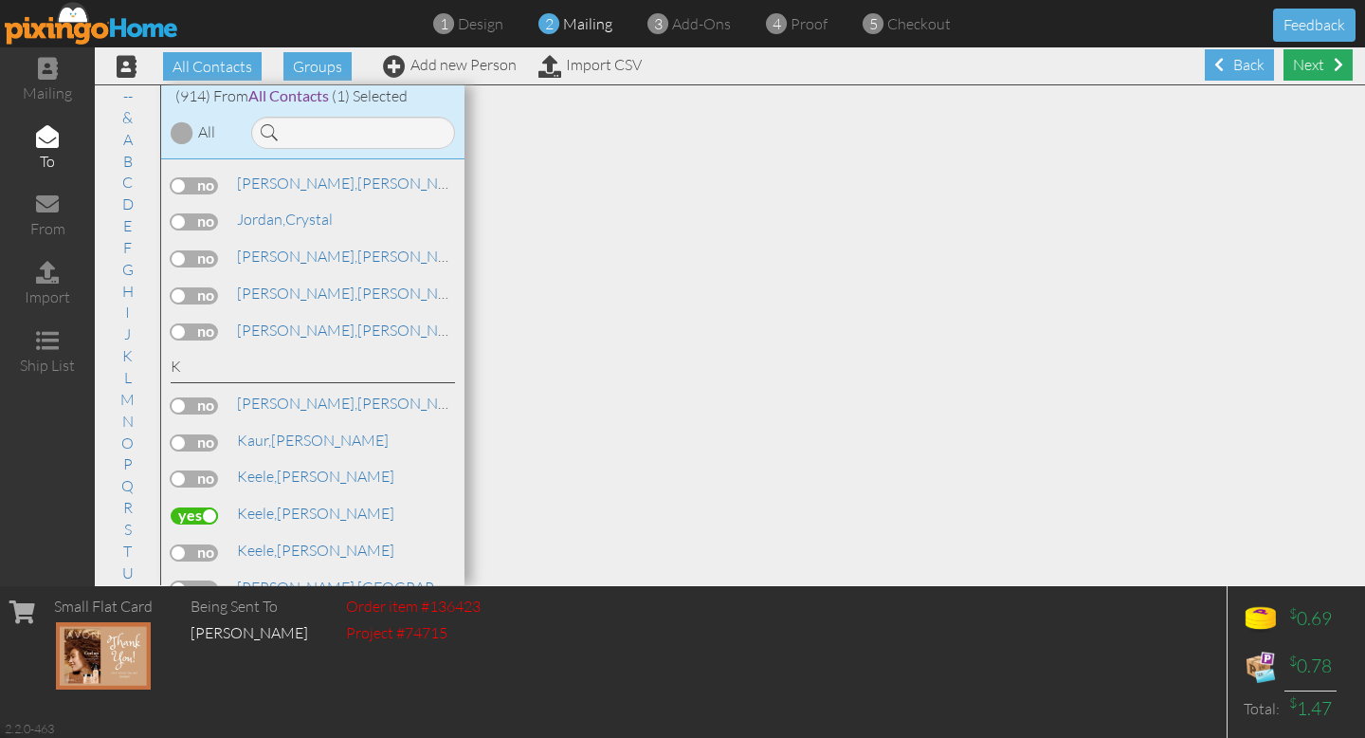
click at [1295, 64] on div "Next" at bounding box center [1318, 64] width 69 height 31
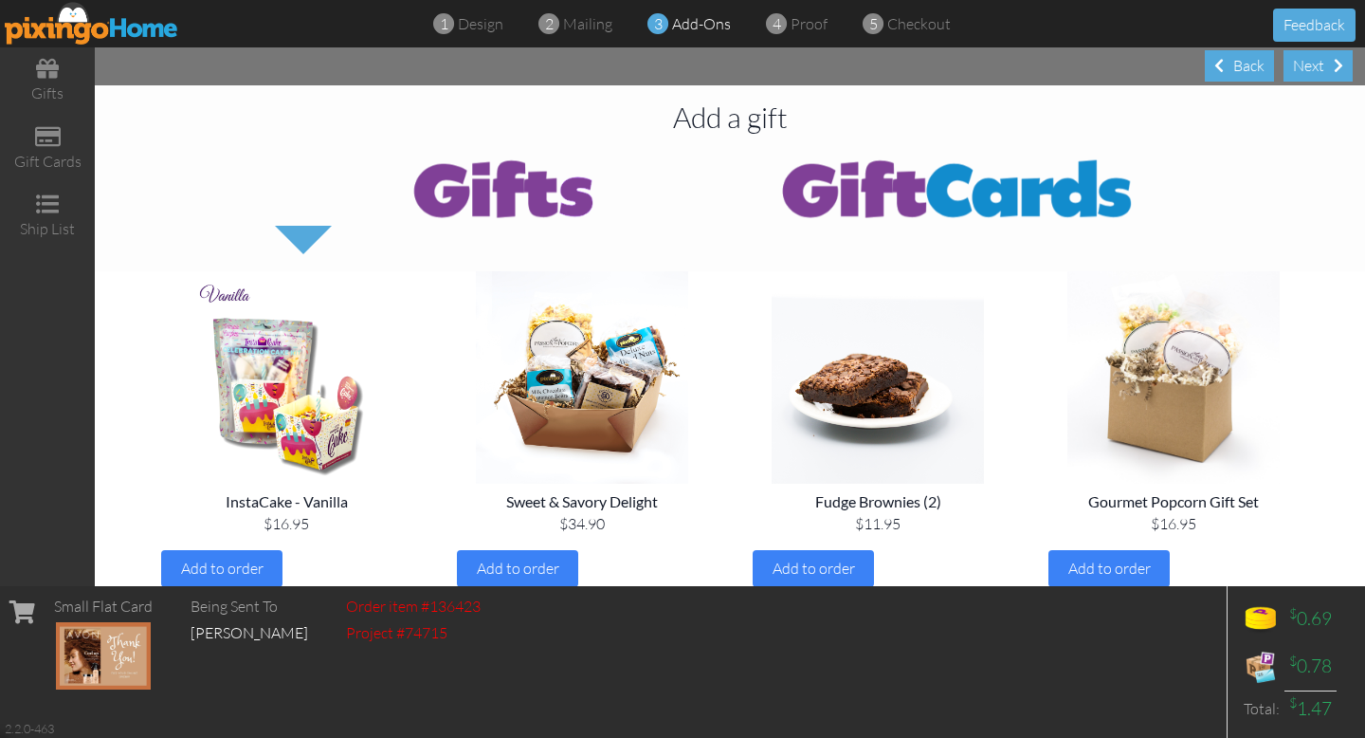
click at [1295, 64] on div "Next" at bounding box center [1318, 65] width 69 height 31
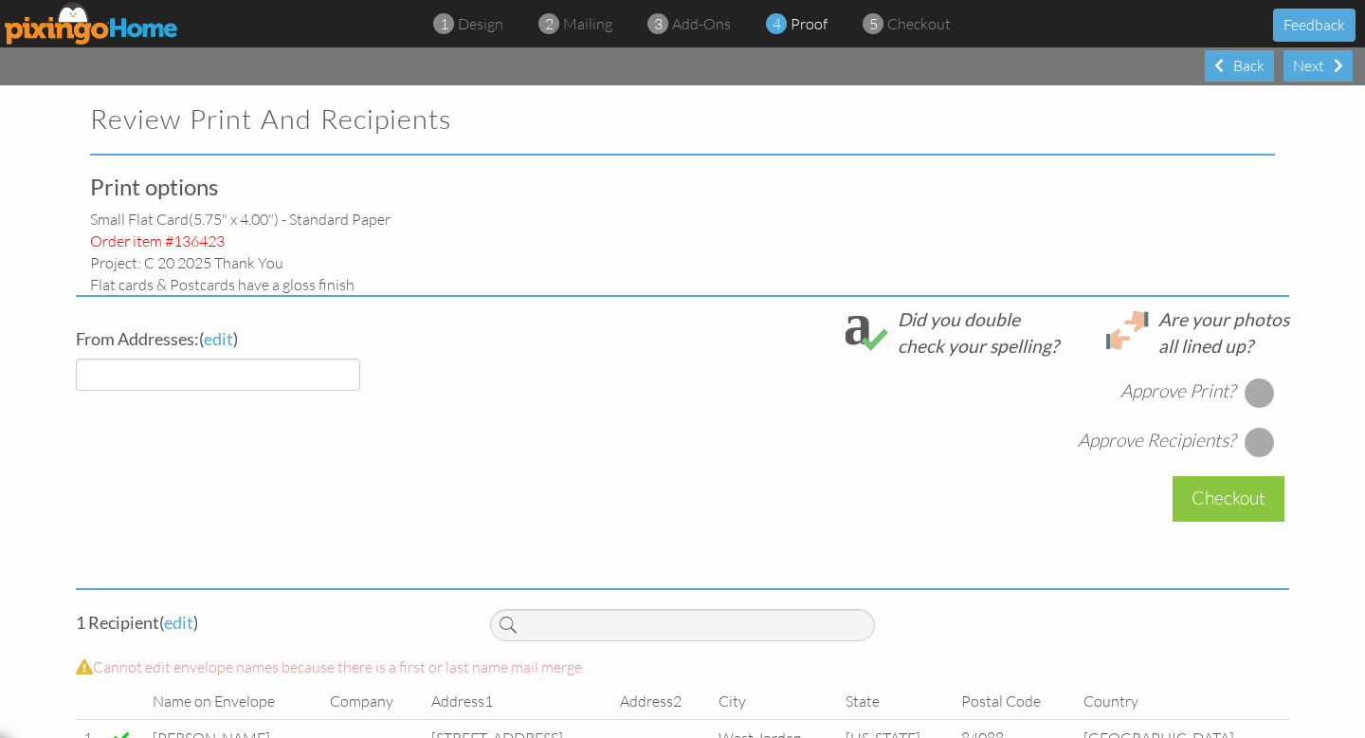
select select "object:7380"
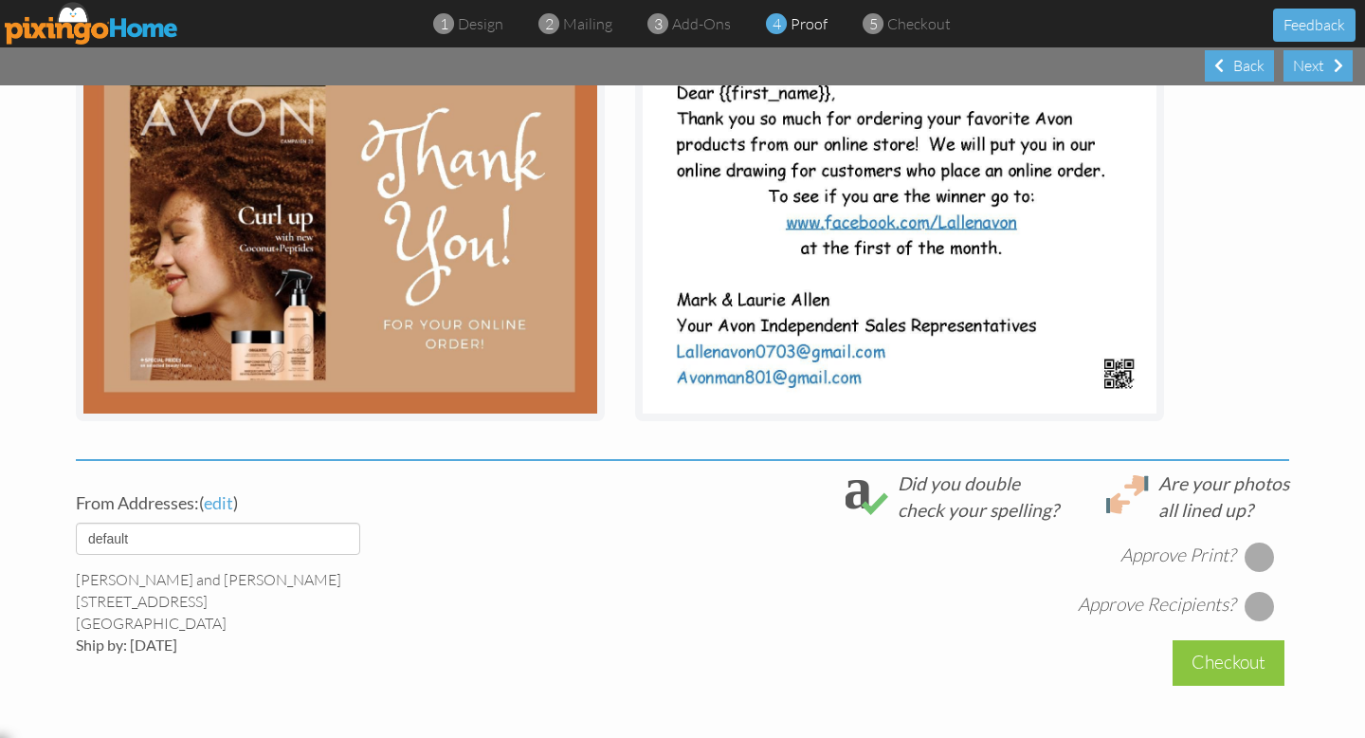
scroll to position [555, 0]
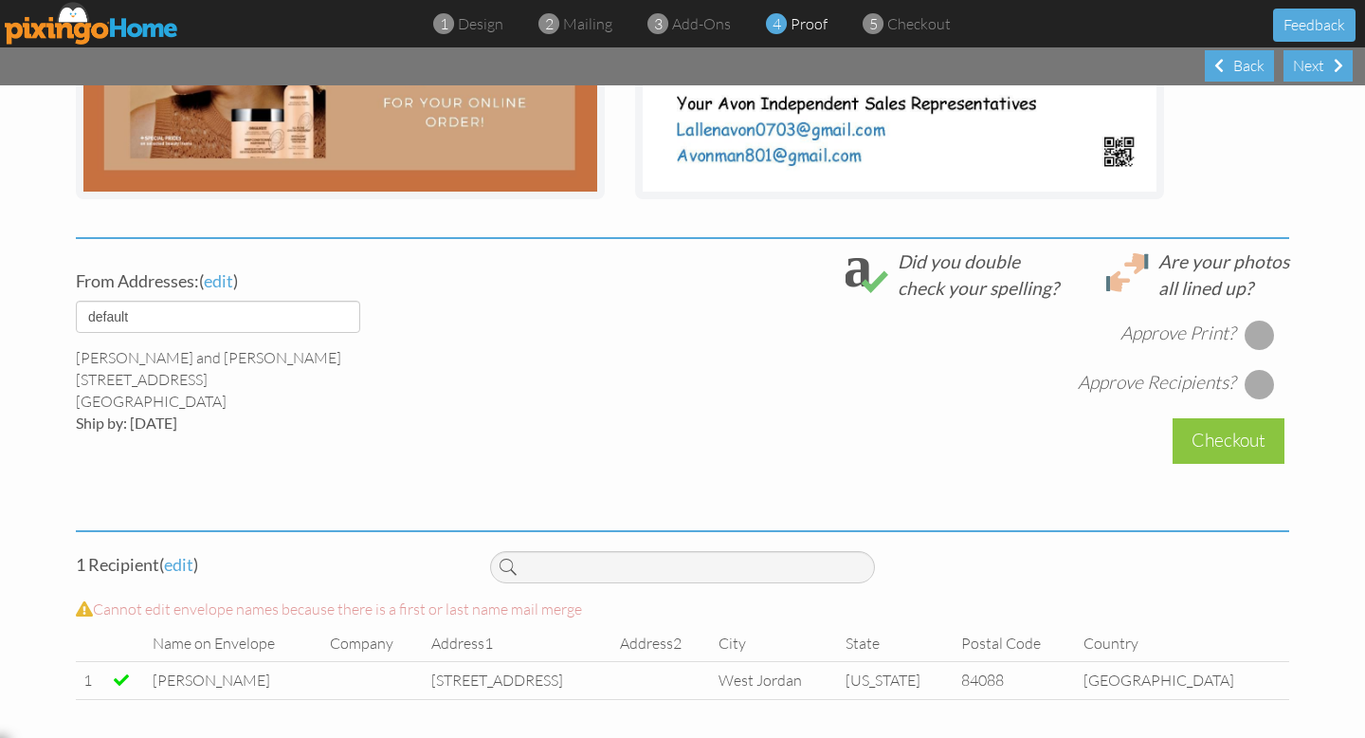
click at [1256, 324] on div at bounding box center [1260, 334] width 30 height 30
click at [1264, 381] on div at bounding box center [1260, 384] width 30 height 30
click at [1250, 430] on div "Checkout" at bounding box center [1229, 440] width 112 height 45
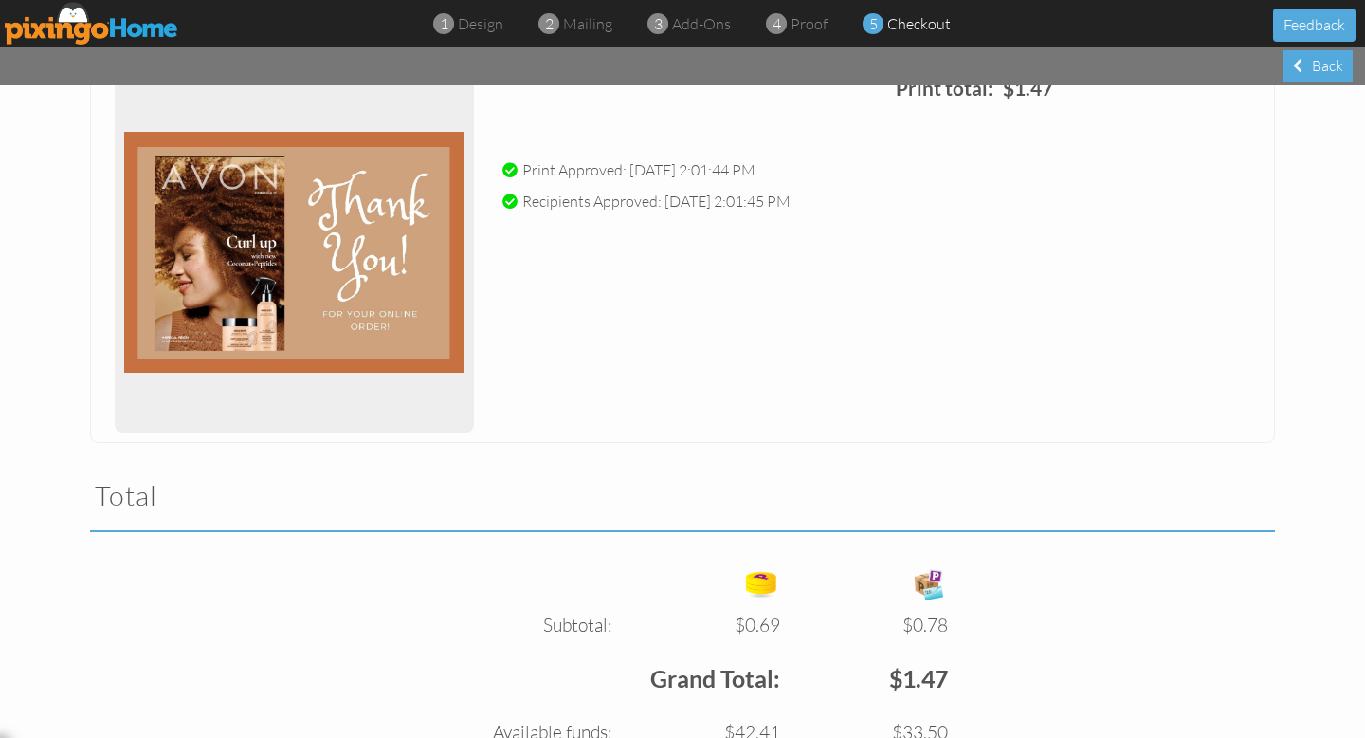
scroll to position [465, 0]
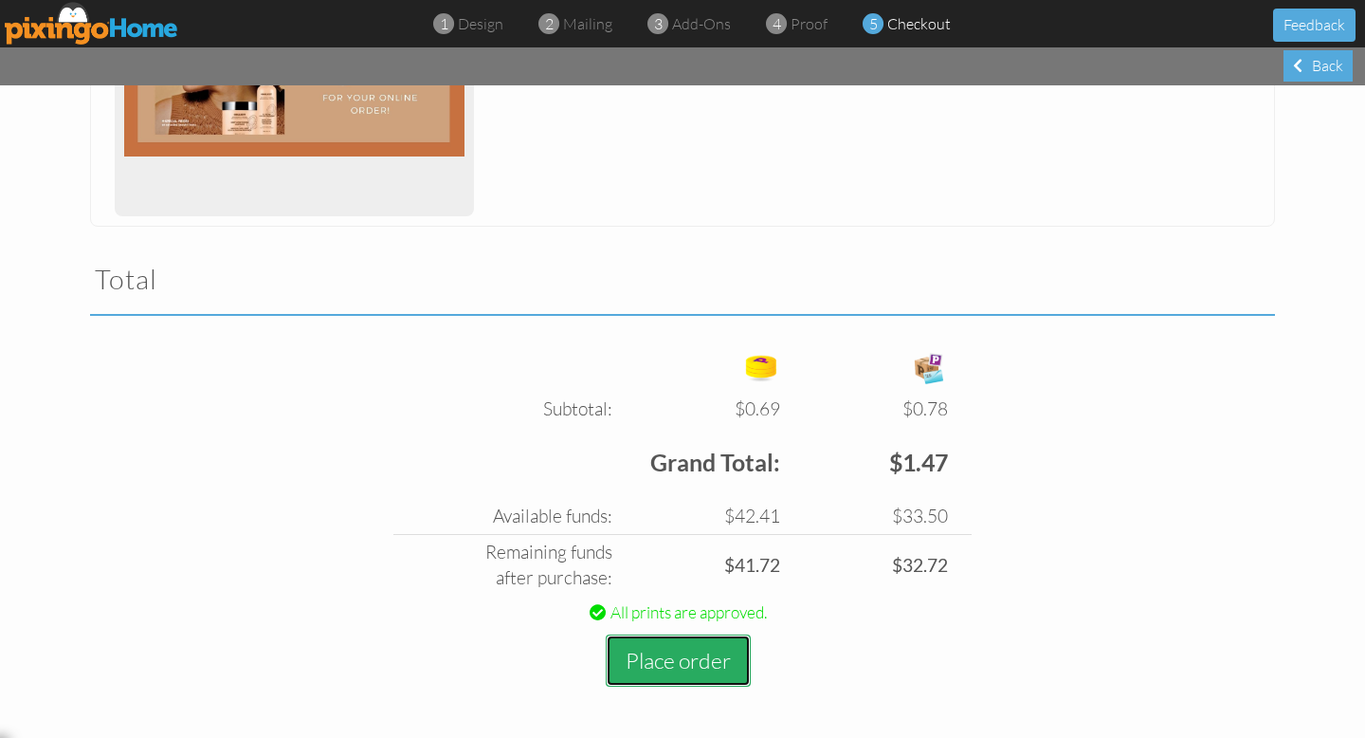
click at [709, 666] on button "Place order" at bounding box center [678, 660] width 145 height 52
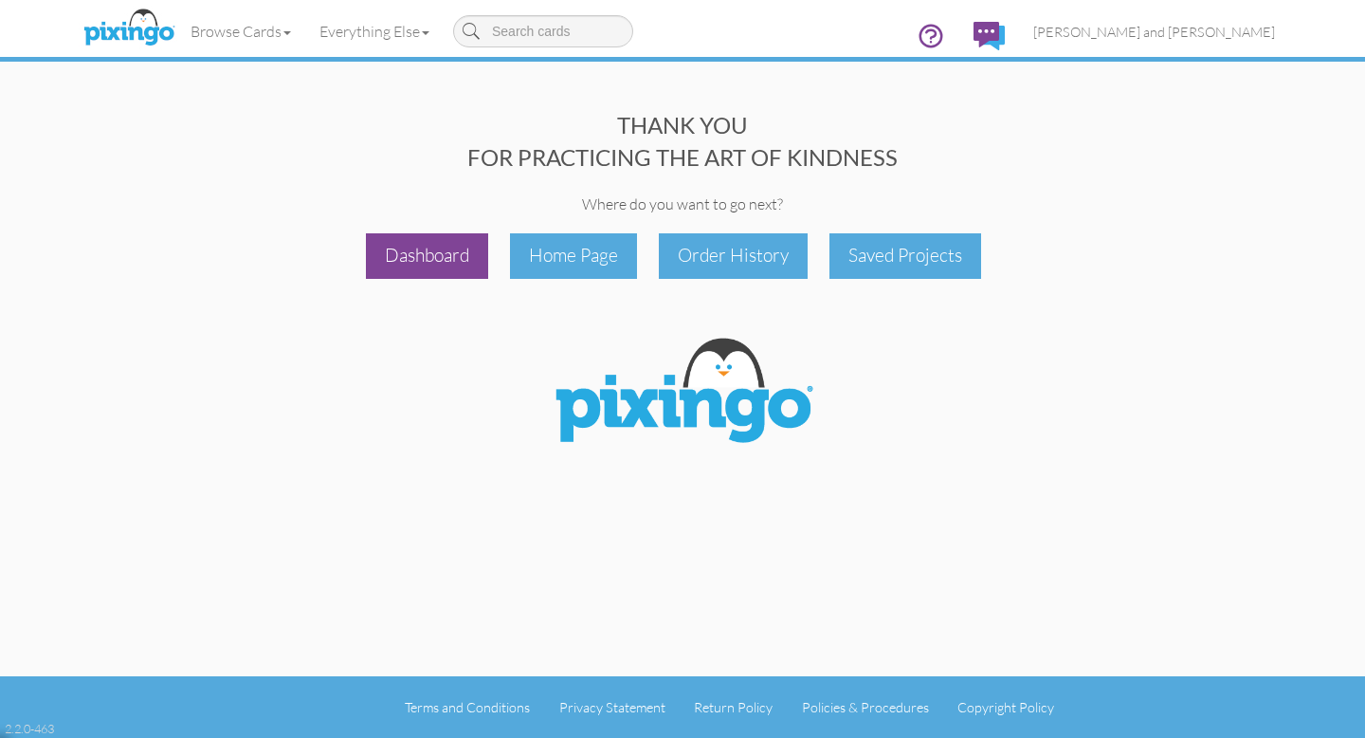
click at [425, 254] on div "Dashboard" at bounding box center [427, 255] width 122 height 45
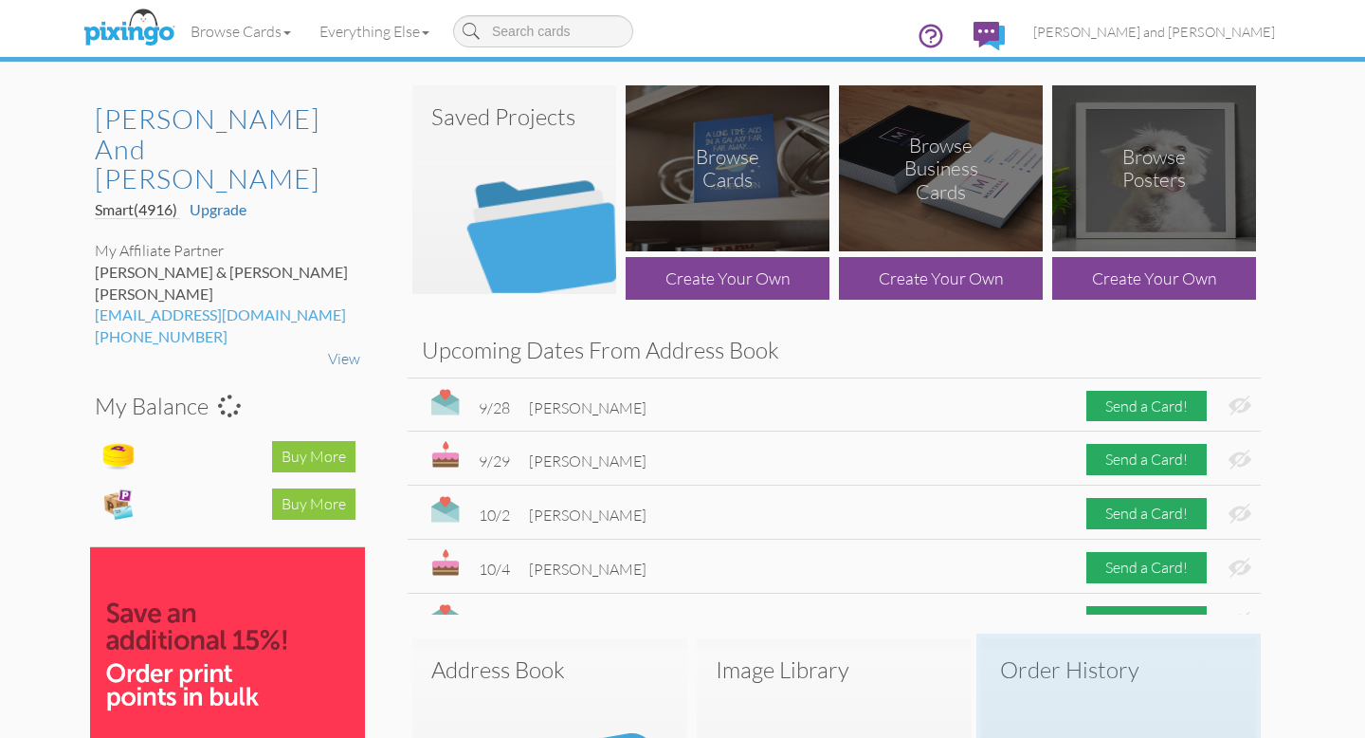
click at [1096, 665] on h3 "Order History" at bounding box center [1118, 669] width 237 height 25
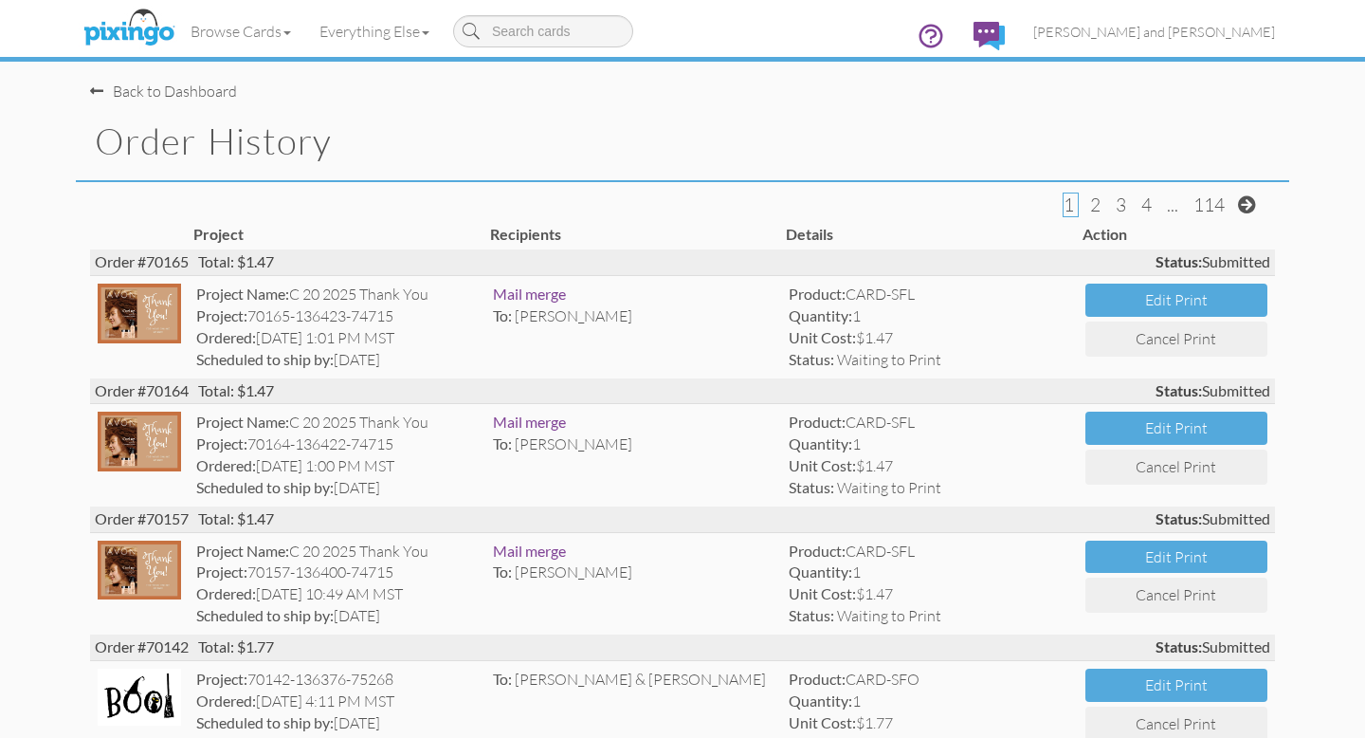
click at [174, 91] on div "Back to Dashboard" at bounding box center [163, 92] width 147 height 22
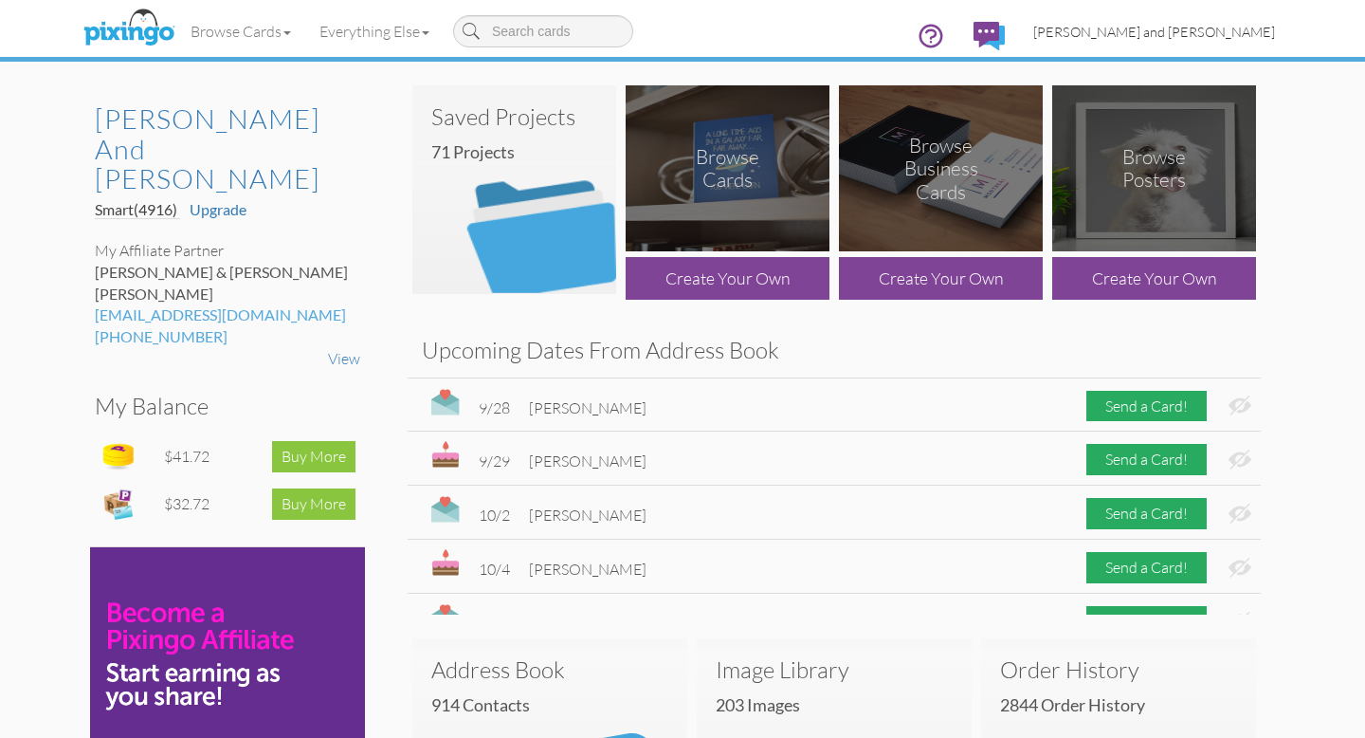
click at [1189, 28] on span "[PERSON_NAME] and [PERSON_NAME]" at bounding box center [1154, 32] width 242 height 16
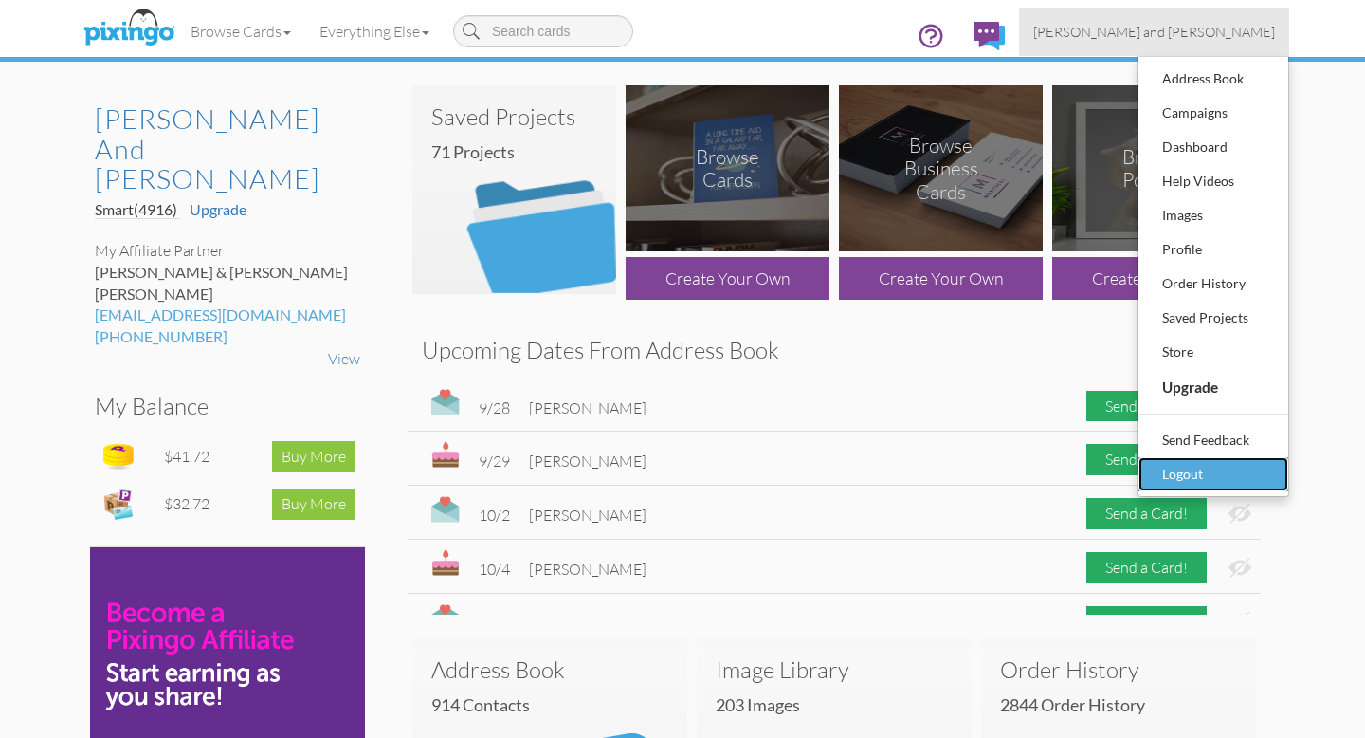
click at [1188, 469] on div "Logout" at bounding box center [1214, 474] width 112 height 28
